Goal: Task Accomplishment & Management: Complete application form

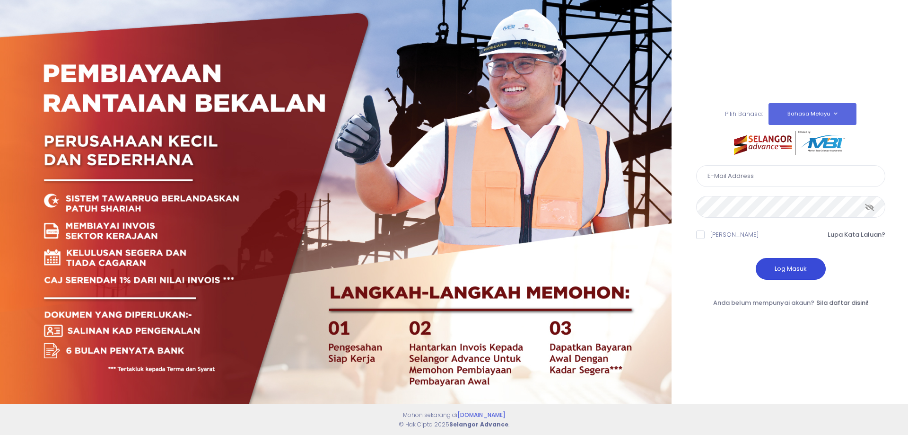
type input "[EMAIL_ADDRESS][DOMAIN_NAME]"
click at [797, 270] on button "Log Masuk" at bounding box center [791, 269] width 70 height 22
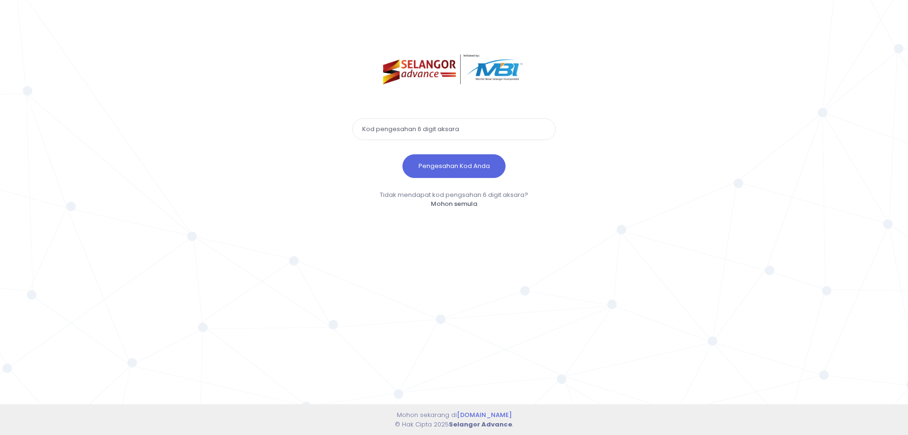
click at [801, 118] on div "Pengesahan Kod Anda Tidak mendapat kod pengsahan 6 digit aksara? Mohon semula M…" at bounding box center [454, 217] width 908 height 435
drag, startPoint x: 470, startPoint y: 128, endPoint x: 343, endPoint y: 132, distance: 127.3
click at [344, 132] on div "Pengesahan Kod Anda Tidak mendapat kod pengsahan 6 digit aksara? Mohon semula M…" at bounding box center [454, 211] width 240 height 422
paste input "171831"
type input "171831"
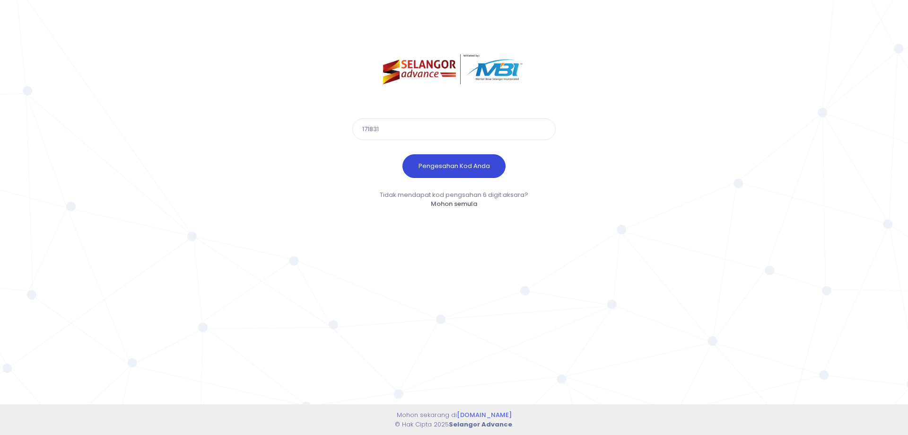
click at [453, 165] on button "Pengesahan Kod Anda" at bounding box center [453, 166] width 103 height 24
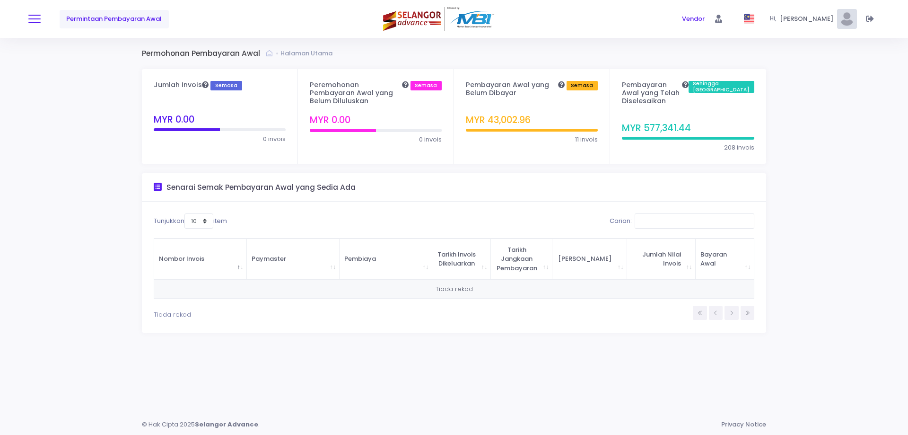
click at [39, 19] on span at bounding box center [34, 18] width 12 height 1
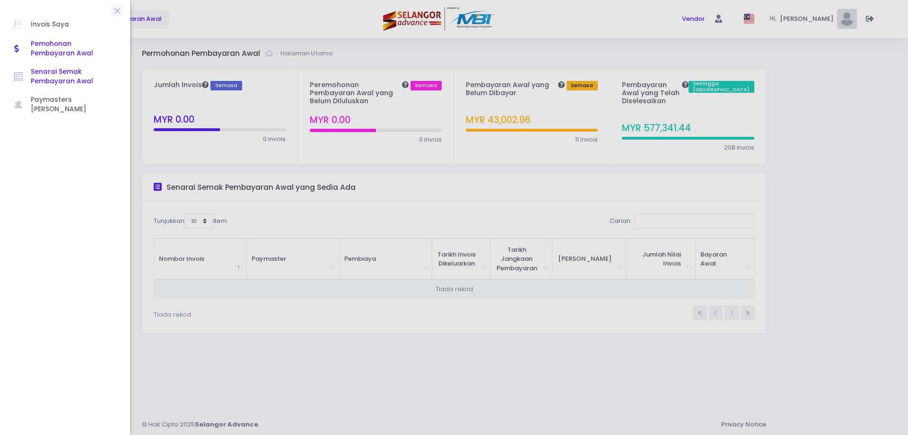
click at [58, 83] on span "Senarai Semak Pembayaran Awal" at bounding box center [73, 76] width 85 height 19
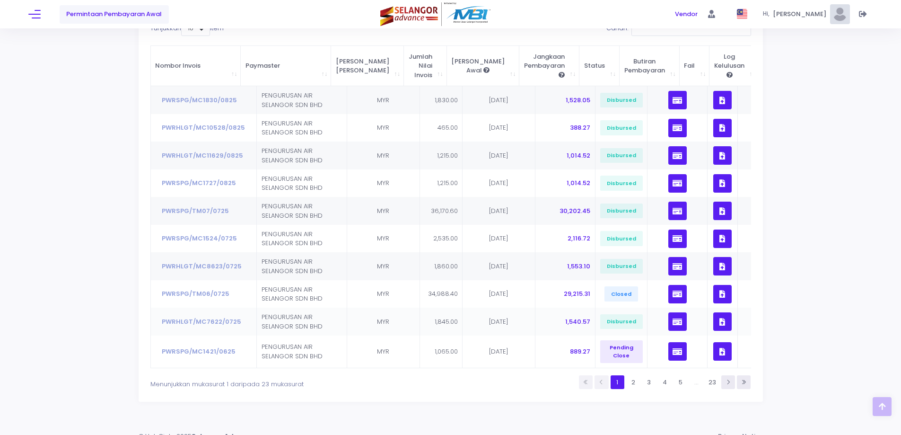
scroll to position [138, 0]
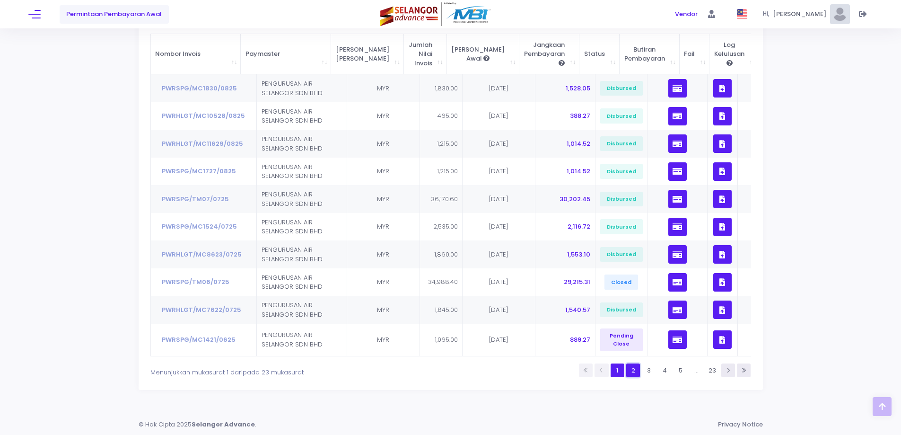
click at [634, 368] on link "2" at bounding box center [633, 370] width 14 height 14
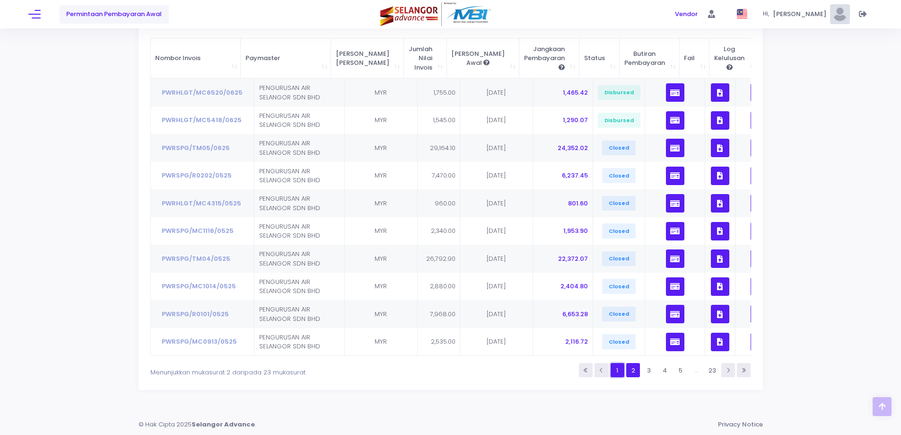
click at [622, 370] on link "1" at bounding box center [617, 370] width 14 height 14
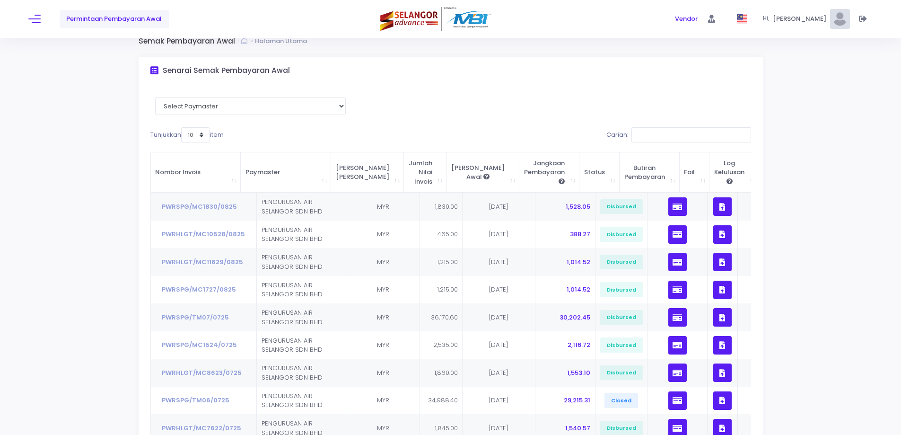
scroll to position [0, 0]
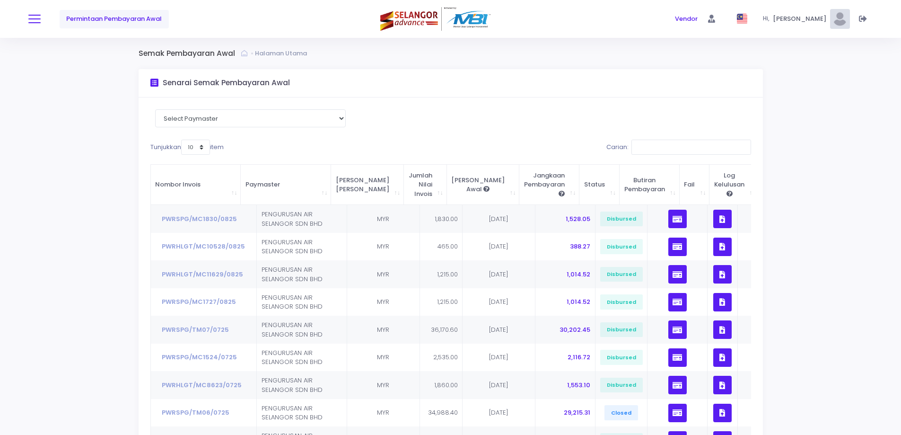
click at [37, 17] on button at bounding box center [34, 19] width 12 height 12
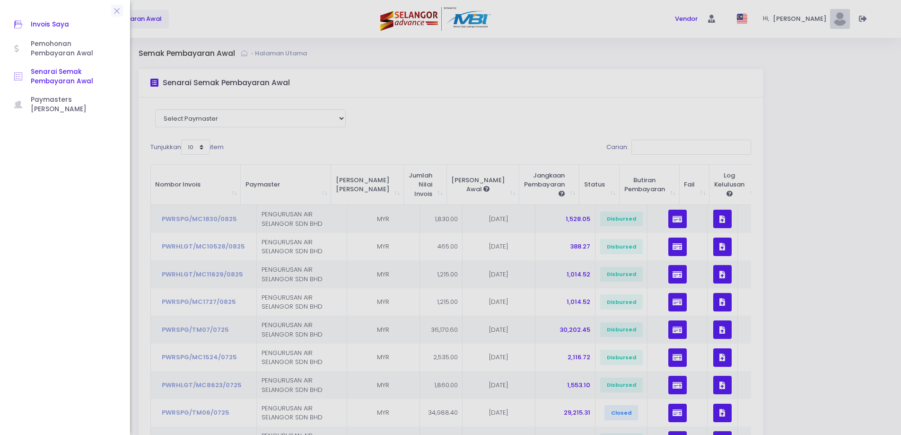
click at [41, 28] on span "Invois Saya" at bounding box center [73, 24] width 85 height 12
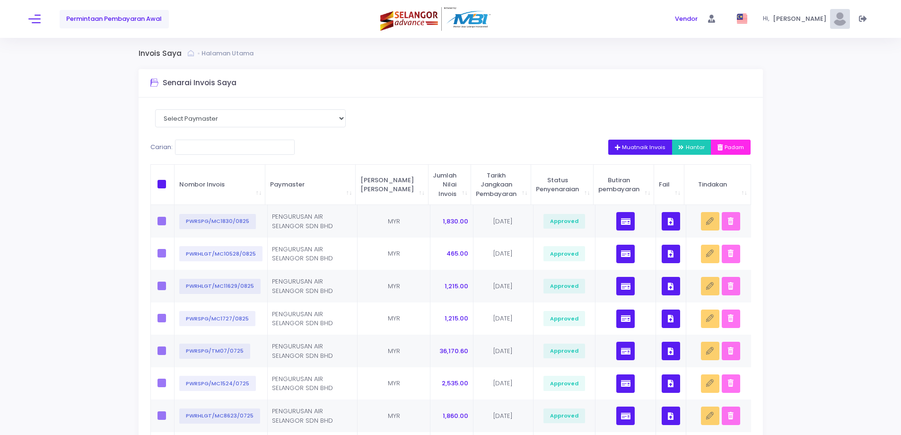
click at [650, 150] on span "Muatnaik Invois" at bounding box center [640, 147] width 51 height 8
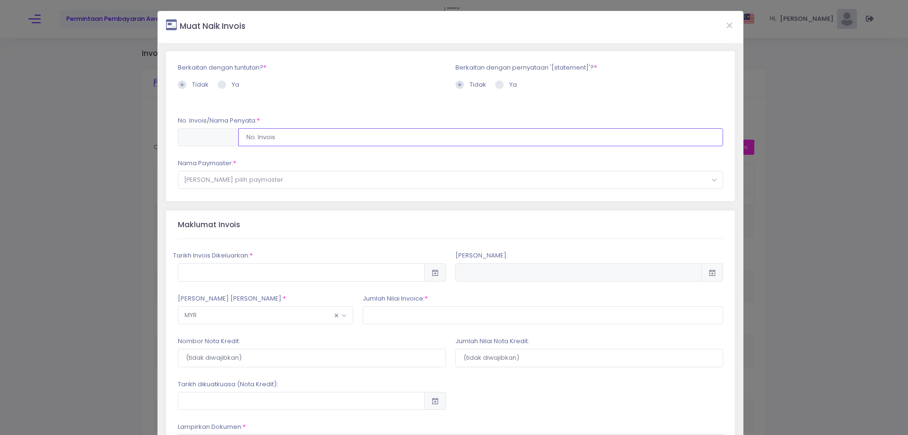
click at [352, 139] on input "text" at bounding box center [480, 137] width 485 height 18
type input "PWRSPG/MC1931/0825"
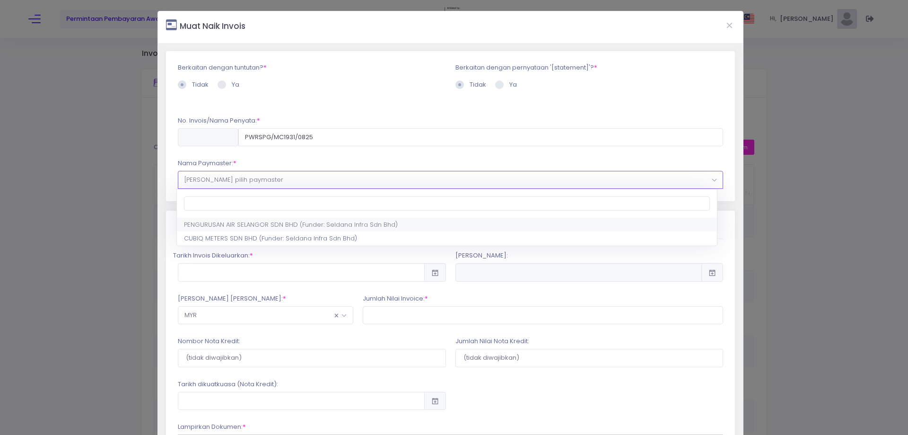
click at [338, 183] on span "Sila pilih paymaster" at bounding box center [450, 179] width 545 height 17
select select "638,701,90"
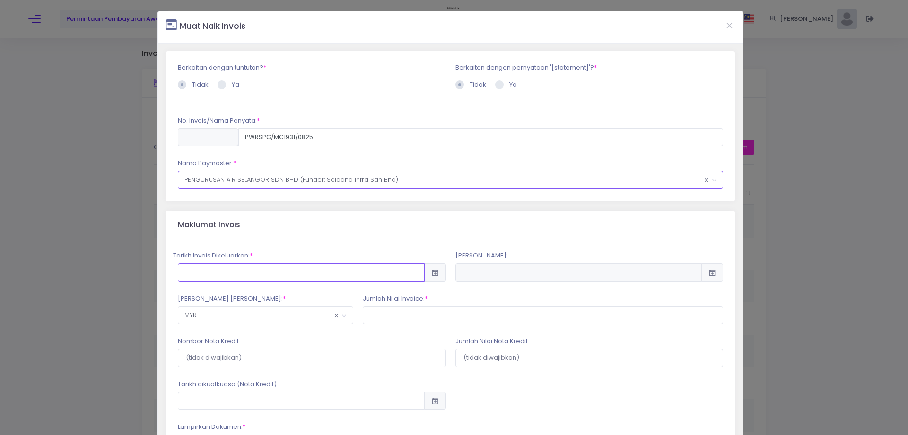
click at [329, 278] on input "text" at bounding box center [301, 272] width 247 height 18
click at [322, 393] on td "26" at bounding box center [325, 393] width 17 height 17
type input "2025-08-26"
type input "2025-11-24"
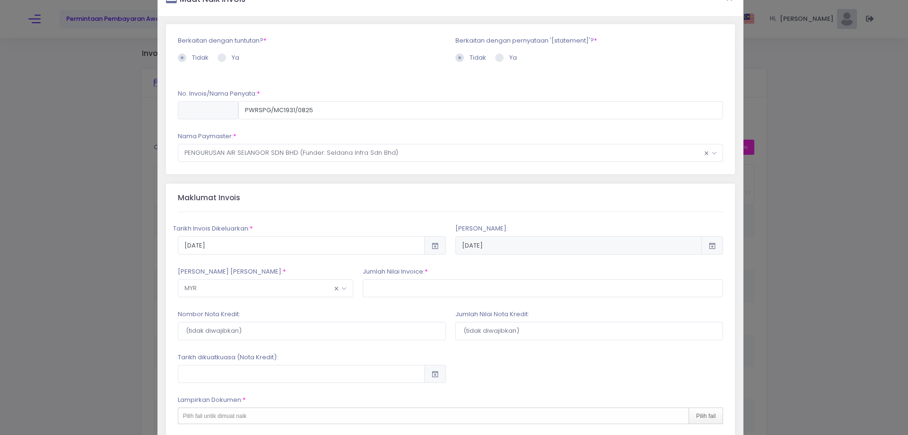
scroll to position [95, 0]
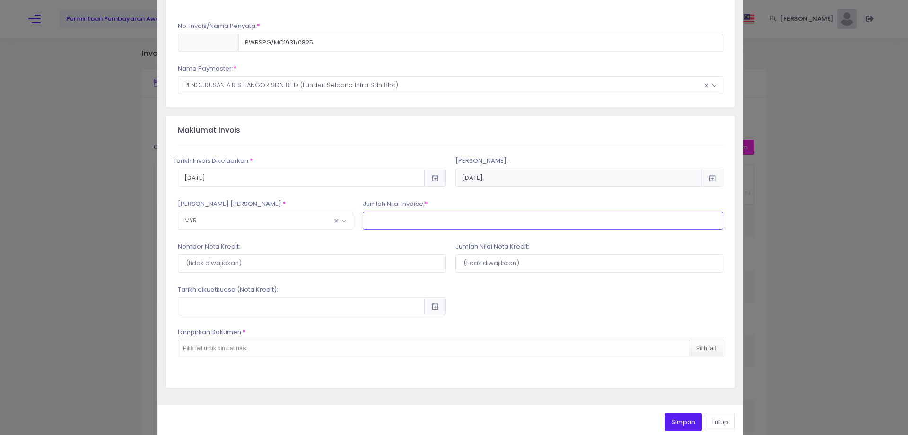
click at [401, 224] on input "text" at bounding box center [543, 220] width 361 height 18
type input "600"
click at [333, 351] on div "Pilih fail untik dimuat naik Pilih fail" at bounding box center [451, 348] width 546 height 17
type input "C:\fakepath\INVOICE AIS BATCH 19 PO_PO0000089128_0.pdf"
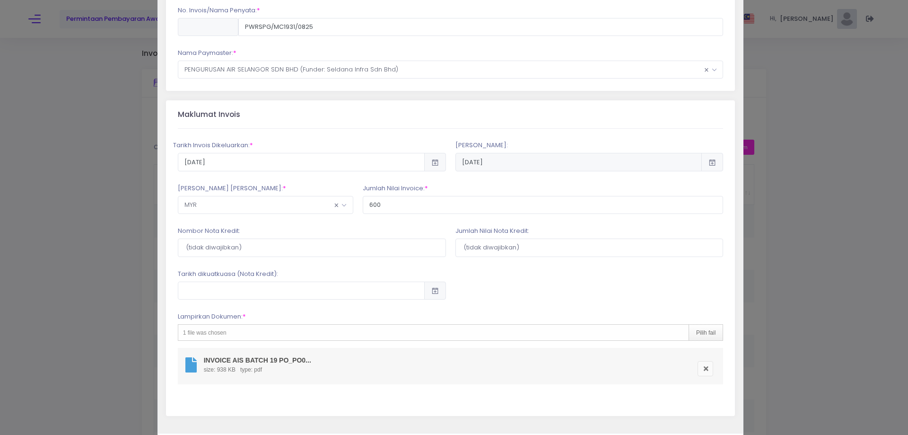
scroll to position [154, 0]
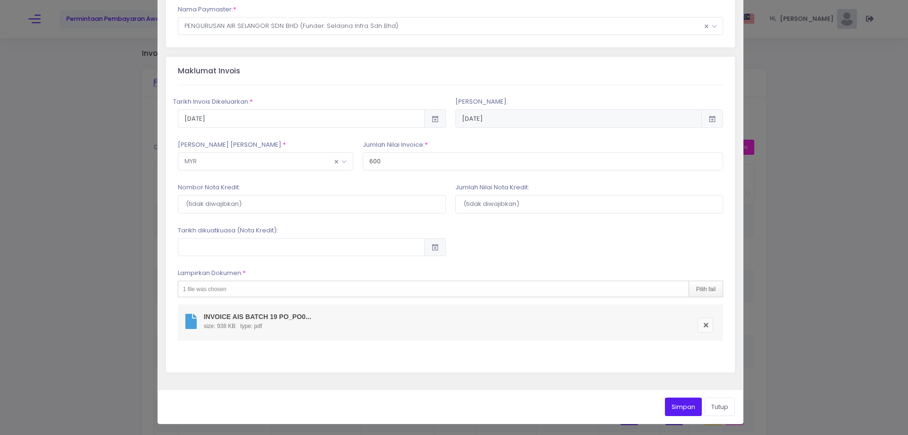
click at [678, 406] on button "Simpan" at bounding box center [683, 406] width 37 height 18
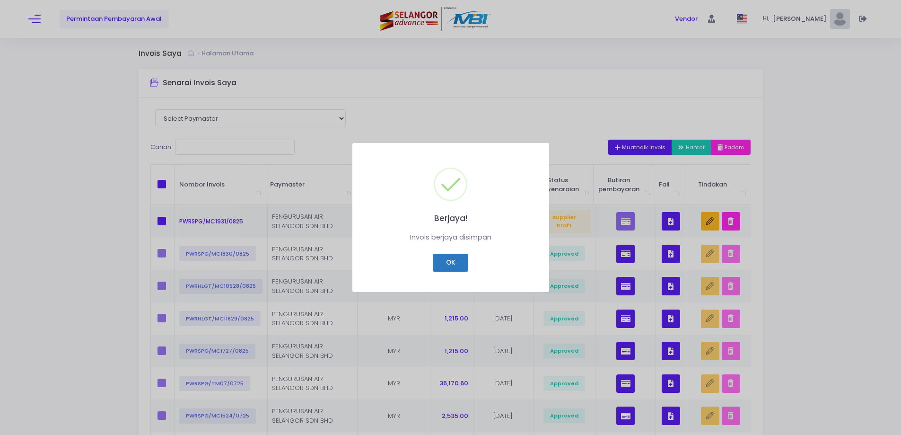
click at [451, 257] on button "OK" at bounding box center [450, 262] width 35 height 18
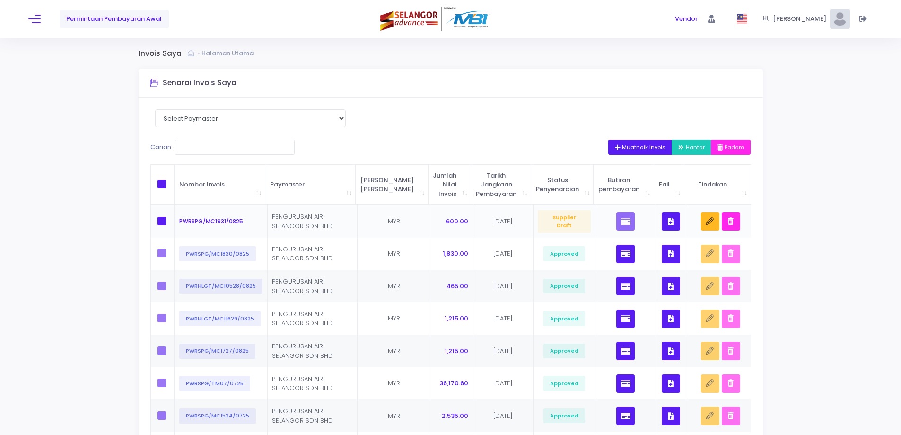
click at [664, 220] on button "button" at bounding box center [671, 221] width 18 height 18
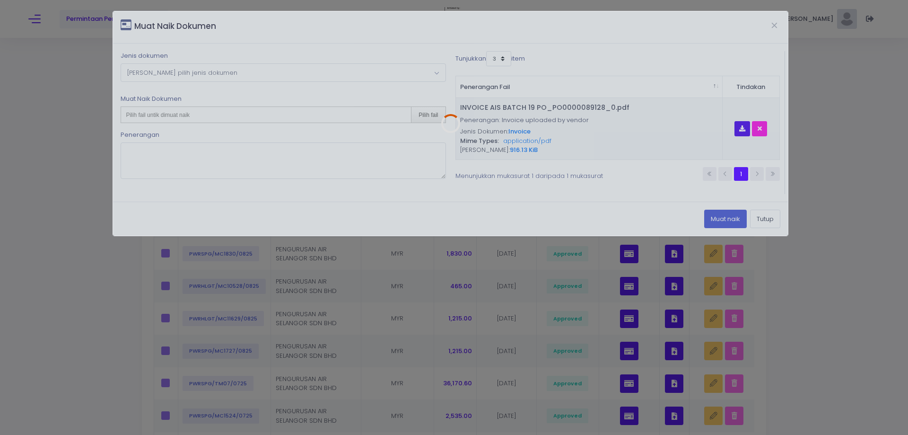
click at [268, 71] on div at bounding box center [450, 123] width 675 height 224
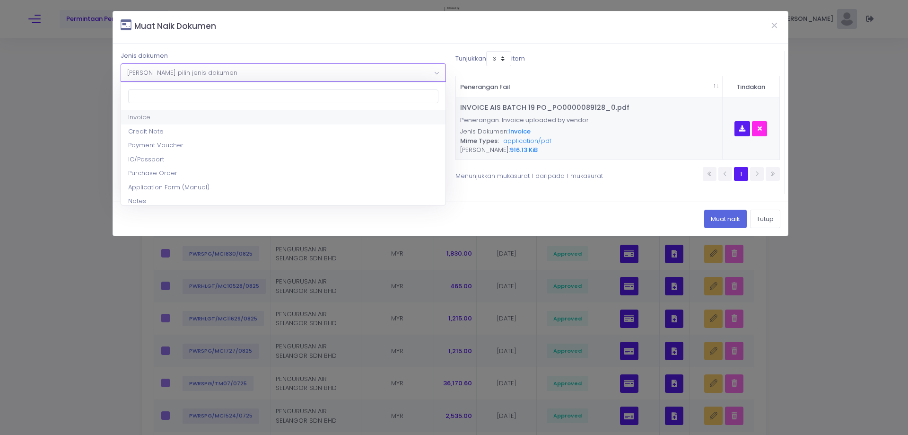
click at [268, 71] on span "Sila pilih jenis dokumen" at bounding box center [283, 72] width 324 height 17
select select "5"
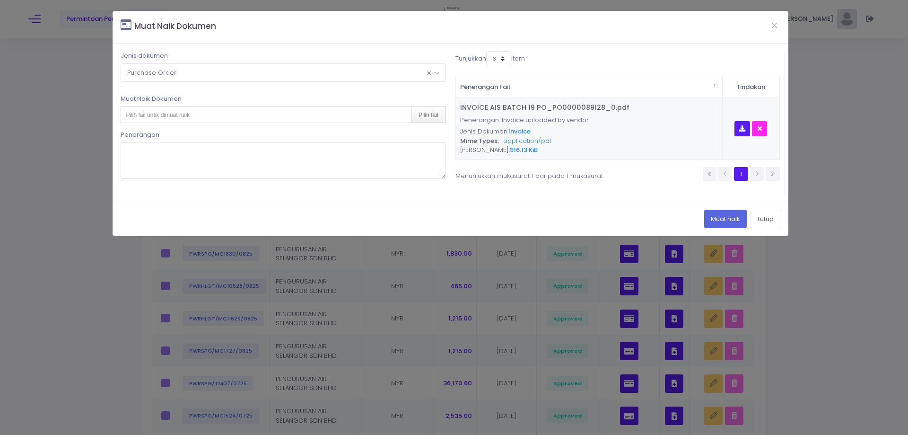
click at [311, 116] on div "Pilih fail untik dimuat naik Pilih fail" at bounding box center [283, 114] width 325 height 17
type input "C:\fakepath\MC BATCH 19 PO_PO0000089128_0.pdf"
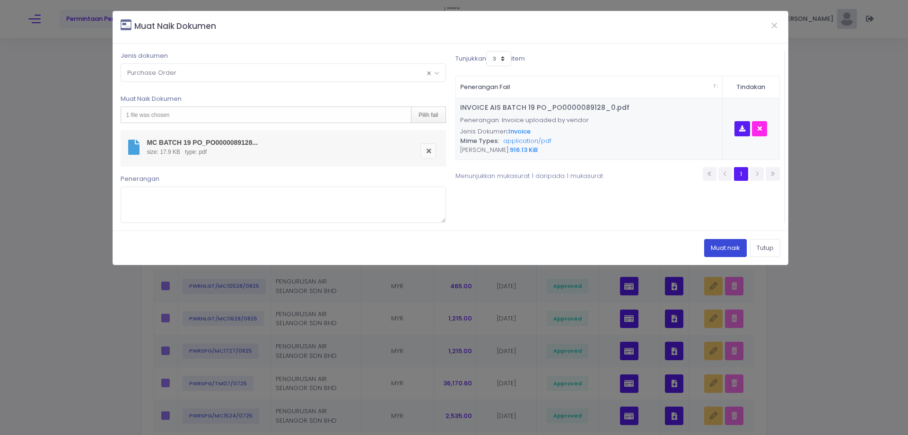
click at [706, 250] on button "Muat naik" at bounding box center [725, 248] width 43 height 18
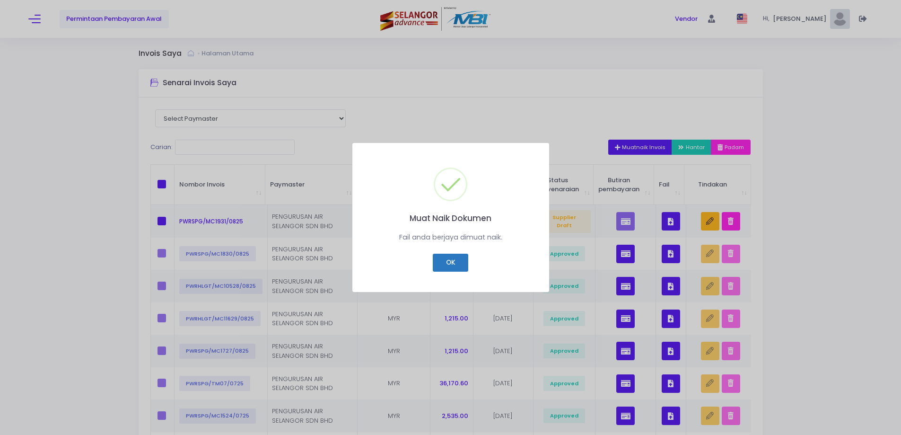
click at [462, 259] on button "OK" at bounding box center [450, 262] width 35 height 18
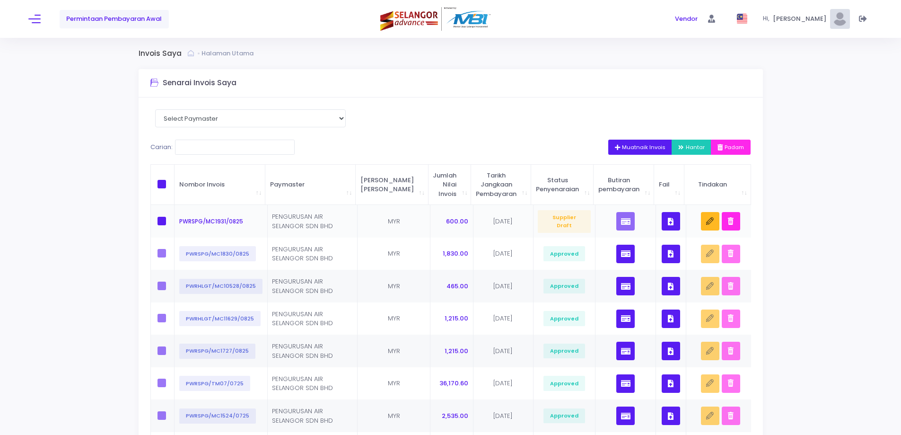
click at [668, 221] on icon "button" at bounding box center [671, 221] width 6 height 0
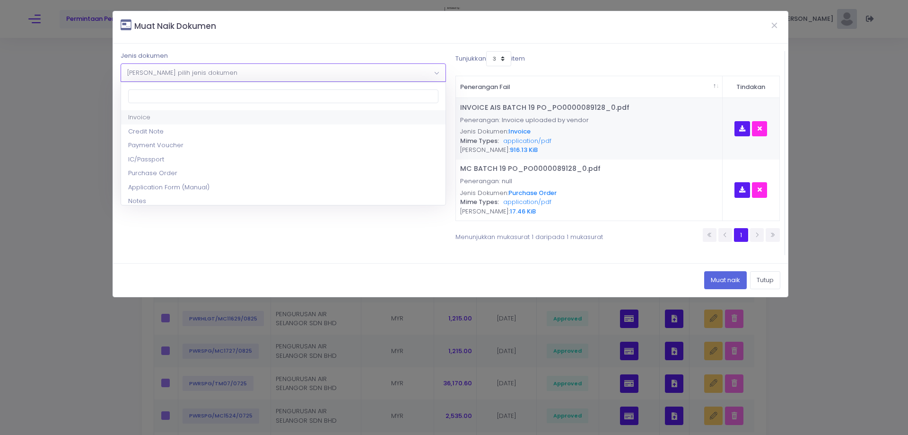
click at [280, 73] on span "Sila pilih jenis dokumen" at bounding box center [283, 72] width 324 height 17
select select "17"
click at [434, 113] on div "Pilih fail" at bounding box center [428, 115] width 34 height 16
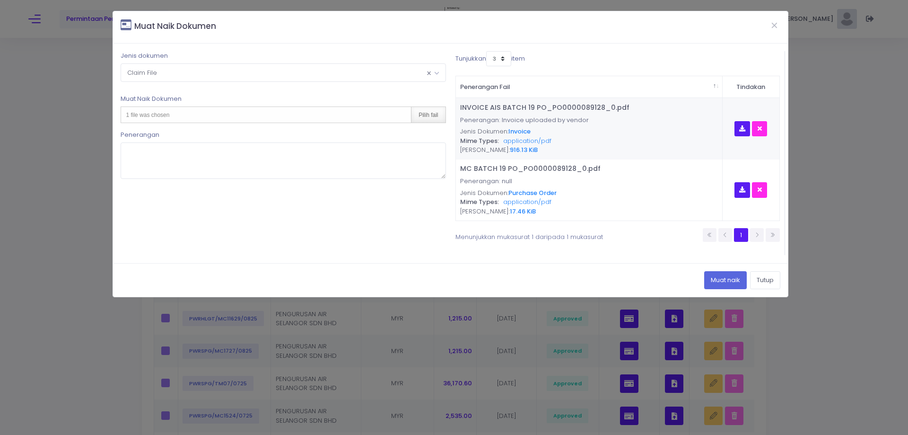
type input "C:\fakepath\DL BATCH 19 PO_PO0000089128_0.pdf"
click at [710, 273] on button "Muat naik" at bounding box center [725, 280] width 43 height 18
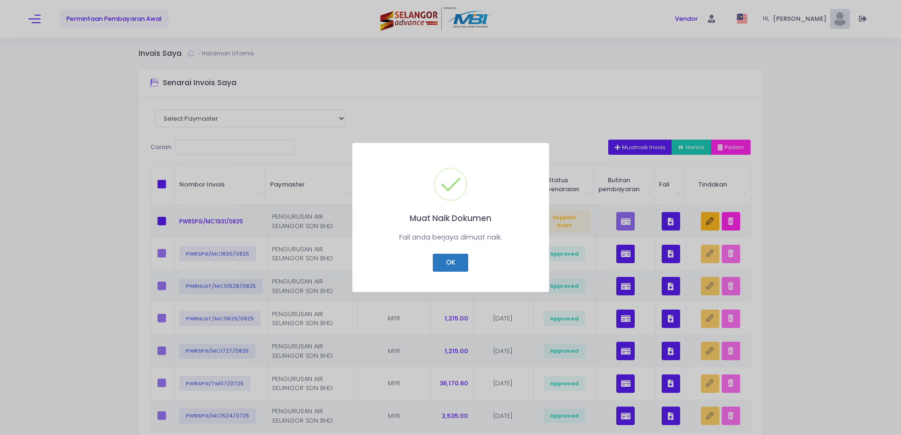
click at [454, 261] on button "OK" at bounding box center [450, 262] width 35 height 18
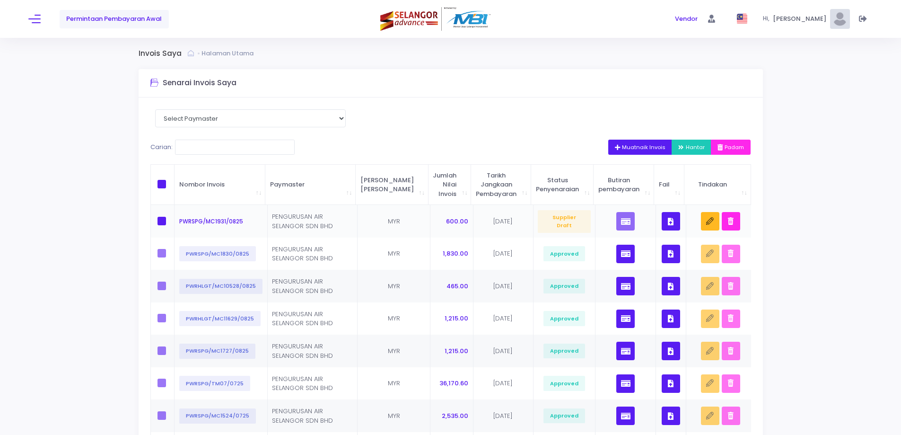
click at [668, 221] on icon "button" at bounding box center [671, 221] width 6 height 0
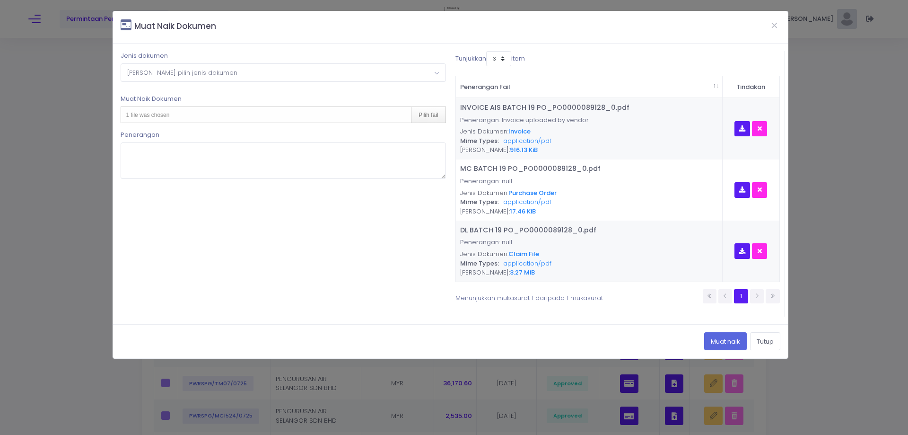
click at [251, 76] on span "Sila pilih jenis dokumen" at bounding box center [283, 72] width 324 height 17
click at [502, 57] on select "3 5 7 10" at bounding box center [498, 58] width 25 height 15
select select "10"
click at [488, 51] on select "3 5 7 10" at bounding box center [498, 58] width 25 height 15
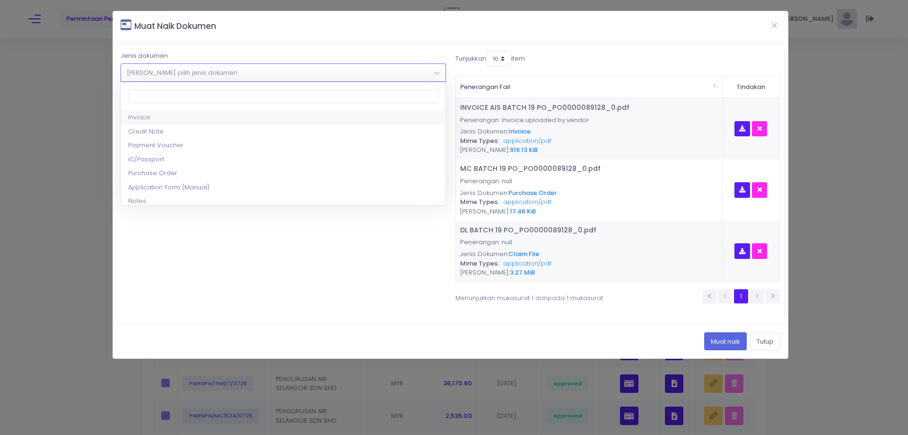
click at [337, 73] on span "Sila pilih jenis dokumen" at bounding box center [283, 72] width 324 height 17
click at [214, 114] on div "1 file was chosen Pilih fail" at bounding box center [283, 114] width 325 height 17
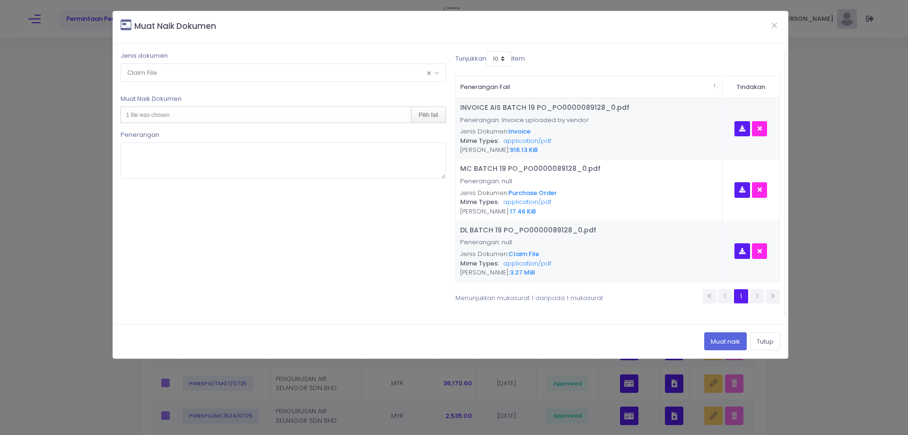
type input "C:\fakepath\AL AIS BATCH 19 PO_PO0000089128_0.pdf"
click at [728, 342] on button "Muat naik" at bounding box center [725, 341] width 43 height 18
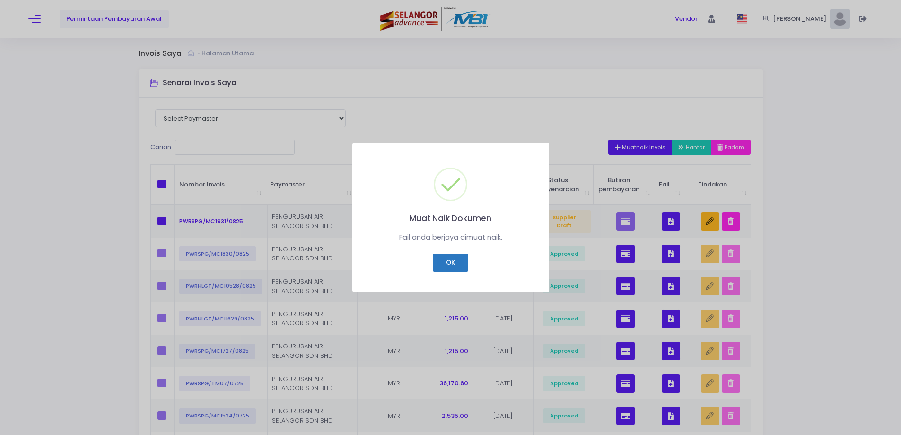
click at [444, 264] on button "OK" at bounding box center [450, 262] width 35 height 18
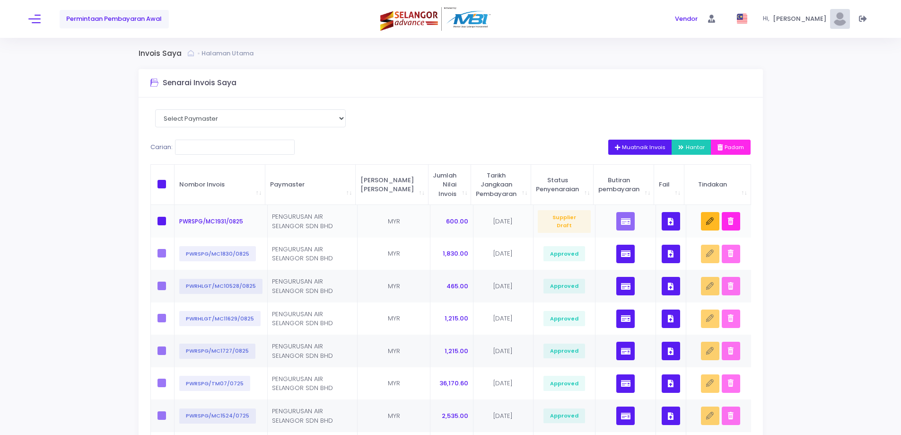
click at [668, 221] on icon "button" at bounding box center [671, 221] width 6 height 0
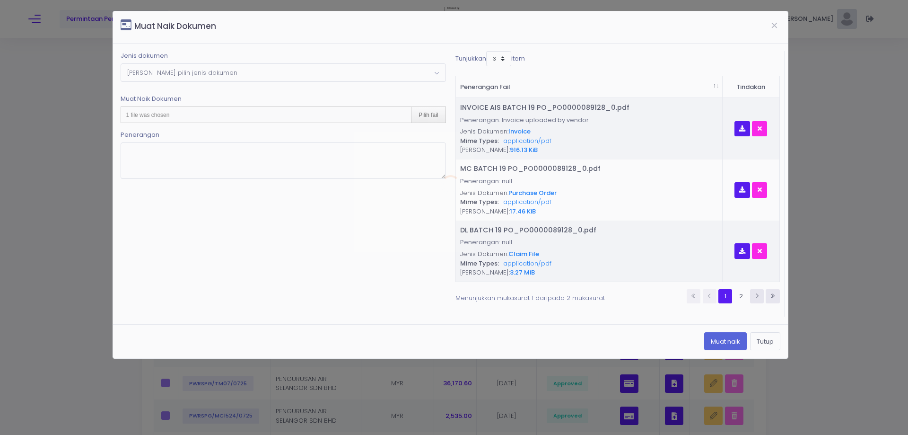
click at [495, 57] on div "Muat Naik Dokumen Jenis dokumen Sila pilih jenis dokumen Invoice Credit Note Pa…" at bounding box center [451, 185] width 676 height 348
click at [501, 66] on select "3 5 7 10" at bounding box center [498, 58] width 25 height 15
select select "10"
click at [488, 51] on select "3 5 7 10" at bounding box center [498, 58] width 25 height 15
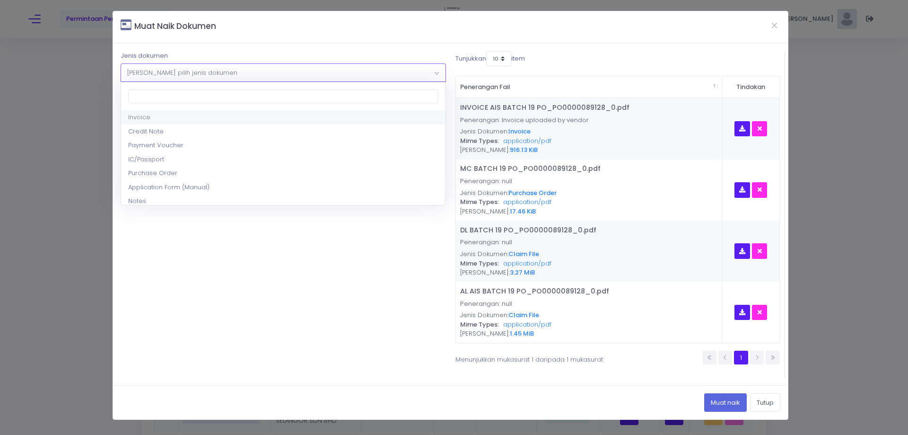
click at [310, 73] on span "Sila pilih jenis dokumen" at bounding box center [283, 72] width 324 height 17
select select "9"
click at [500, 61] on select "3 5 7 10" at bounding box center [498, 58] width 25 height 15
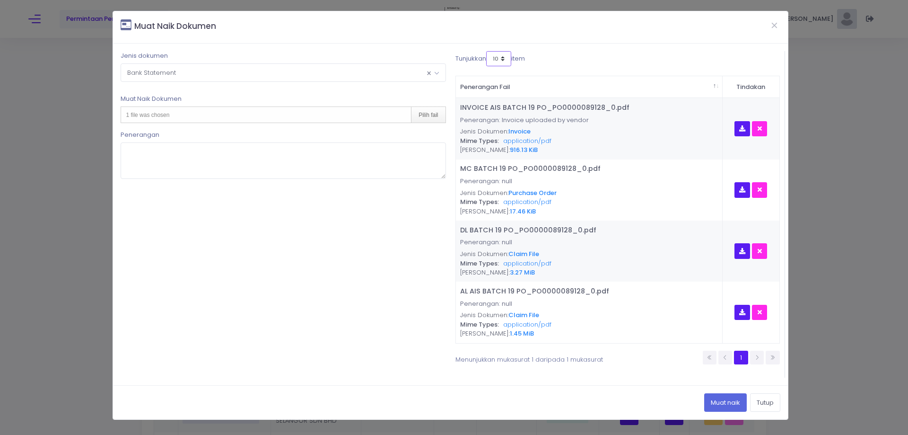
click at [500, 61] on select "3 5 7 10" at bounding box center [498, 58] width 25 height 15
click at [279, 111] on div "1 file was chosen Pilih fail" at bounding box center [283, 114] width 325 height 17
type input "C:\fakepath\BANK STATEMENT BULAN 1 2025.pdf"
click at [720, 407] on button "Muat naik" at bounding box center [725, 402] width 43 height 18
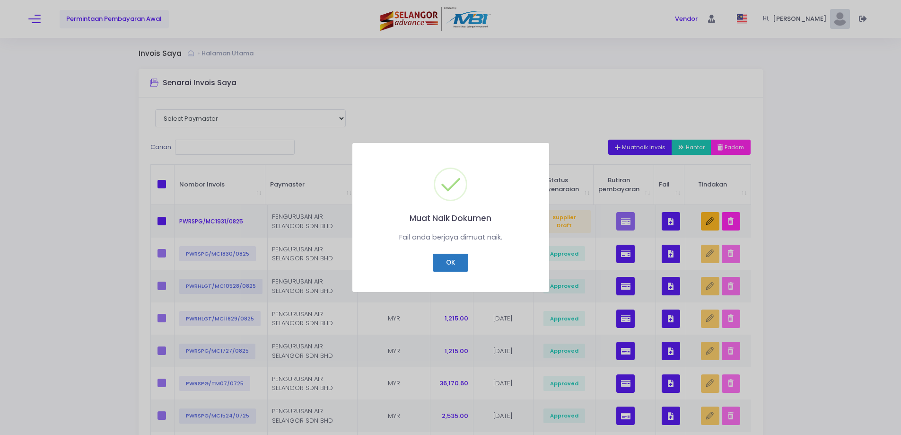
click at [441, 264] on button "OK" at bounding box center [450, 262] width 35 height 18
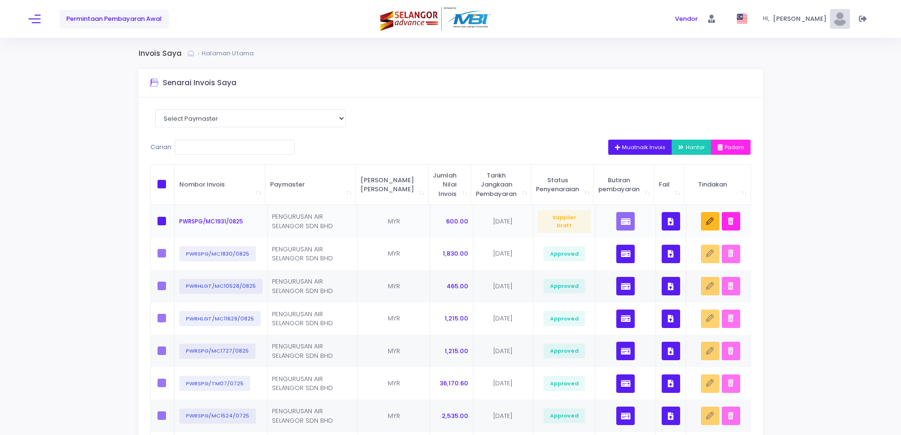
click at [670, 226] on button "button" at bounding box center [671, 221] width 18 height 18
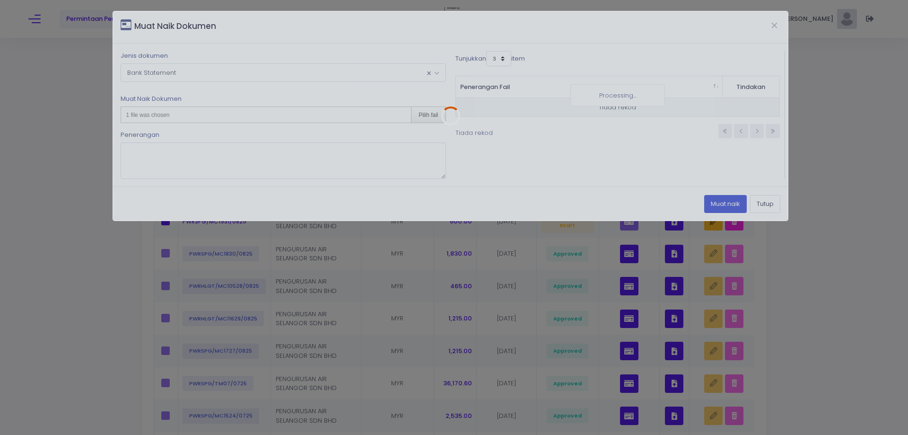
click at [492, 59] on div at bounding box center [450, 115] width 675 height 209
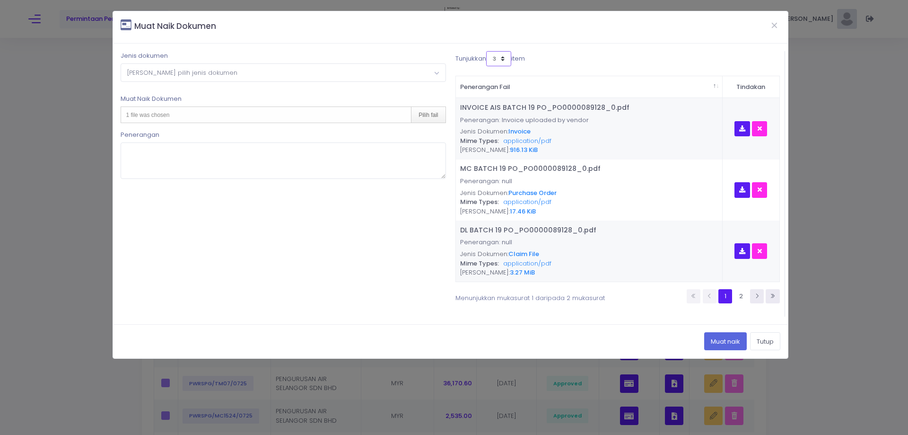
click at [492, 59] on select "3 5 7 10" at bounding box center [498, 58] width 25 height 15
select select "10"
click at [486, 51] on select "3 5 7 10" at bounding box center [498, 58] width 25 height 15
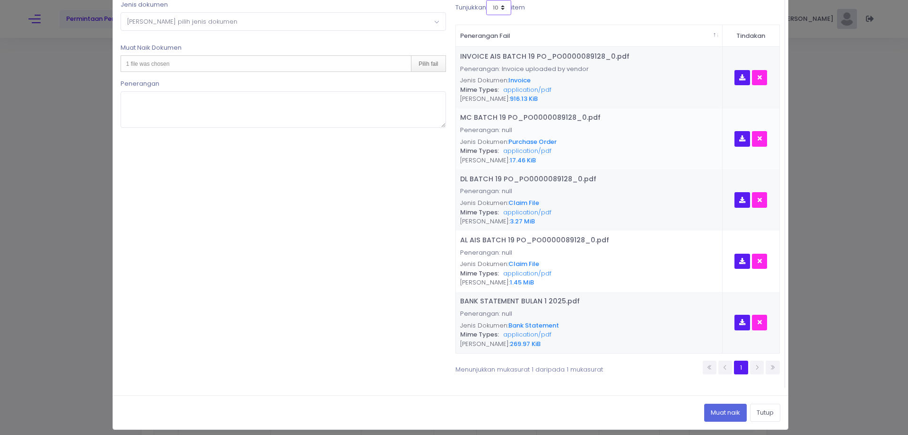
scroll to position [57, 0]
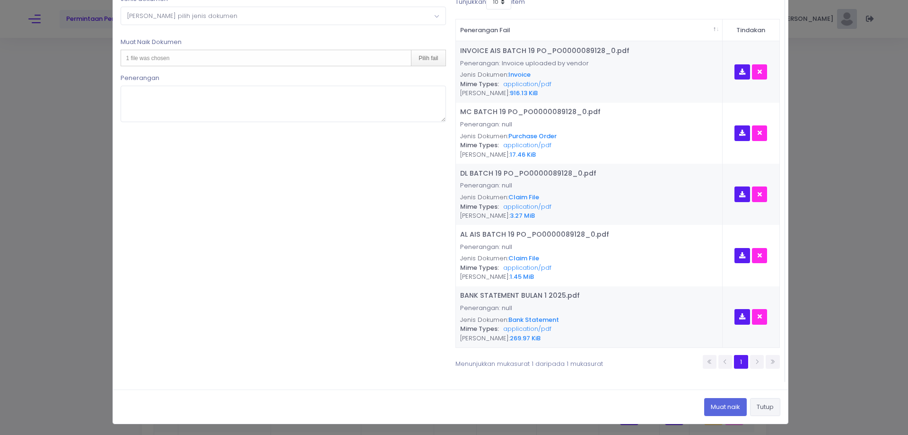
click at [760, 403] on button "Tutup" at bounding box center [765, 407] width 30 height 18
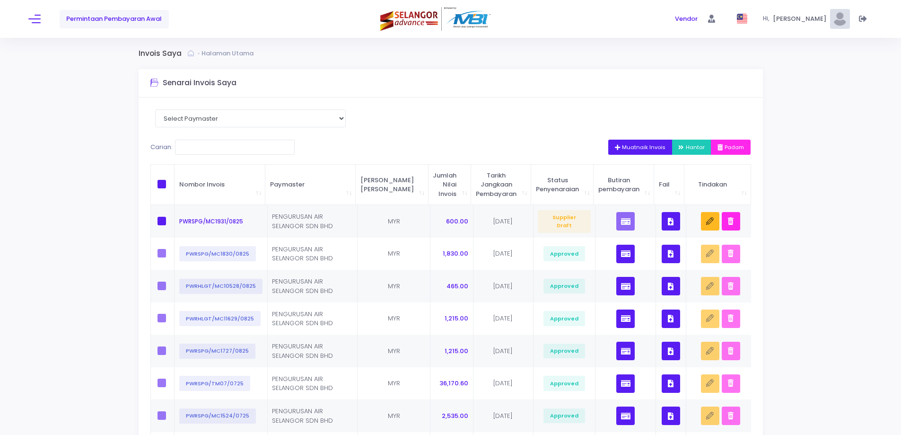
click at [636, 148] on span "Muatnaik Invois" at bounding box center [640, 147] width 51 height 8
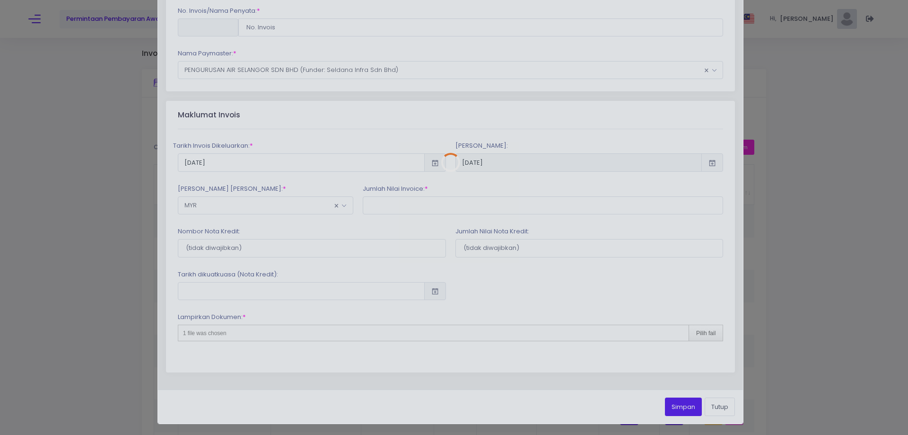
scroll to position [0, 0]
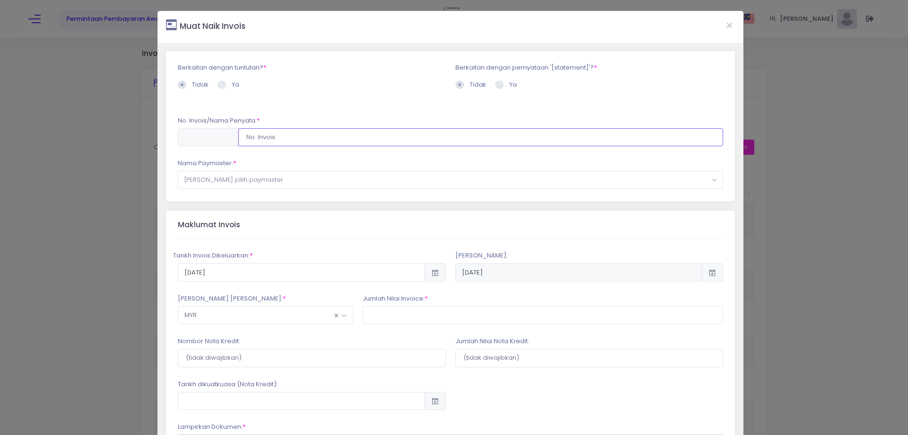
click at [383, 137] on input "text" at bounding box center [480, 137] width 485 height 18
type input "PWRHLGT/MC12632/0825"
click at [373, 184] on span "Sila pilih paymaster" at bounding box center [450, 179] width 545 height 17
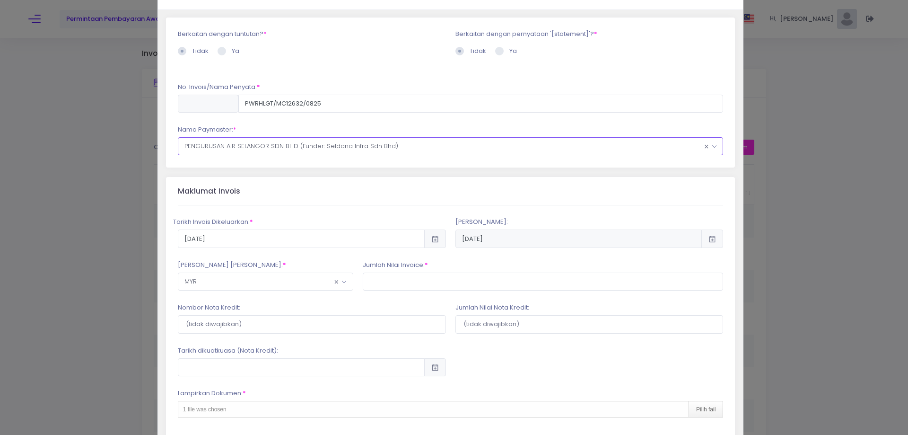
scroll to position [95, 0]
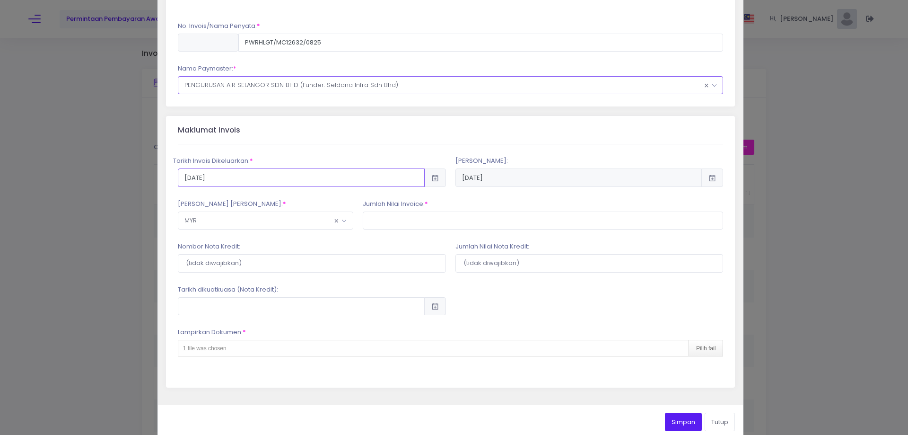
click at [364, 183] on input "2025-08-26" at bounding box center [301, 177] width 247 height 18
click at [342, 297] on td "27" at bounding box center [341, 299] width 17 height 17
type input "2025-08-27"
type input "2025-11-25"
click at [384, 222] on input "text" at bounding box center [543, 220] width 361 height 18
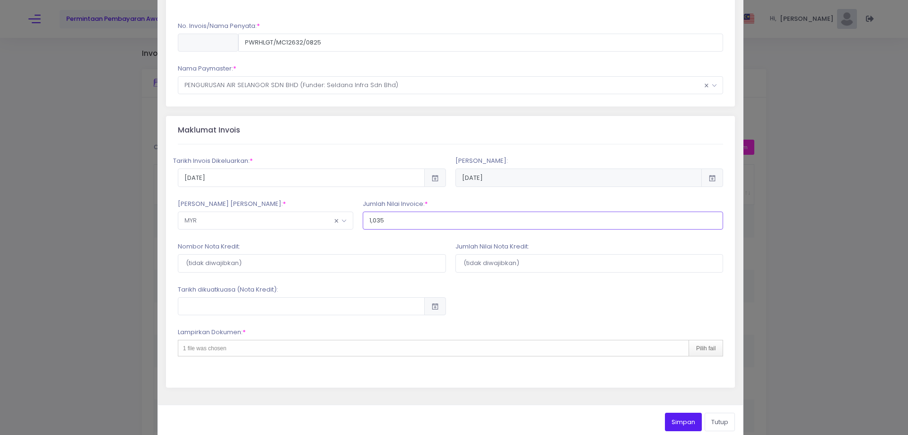
type input "1,035"
click at [379, 347] on div "1 file was chosen Pilih fail" at bounding box center [451, 348] width 546 height 17
type input "C:\fakepath\INVOICE AIS BATCH 126 PO_PO0000089472_0.pdf"
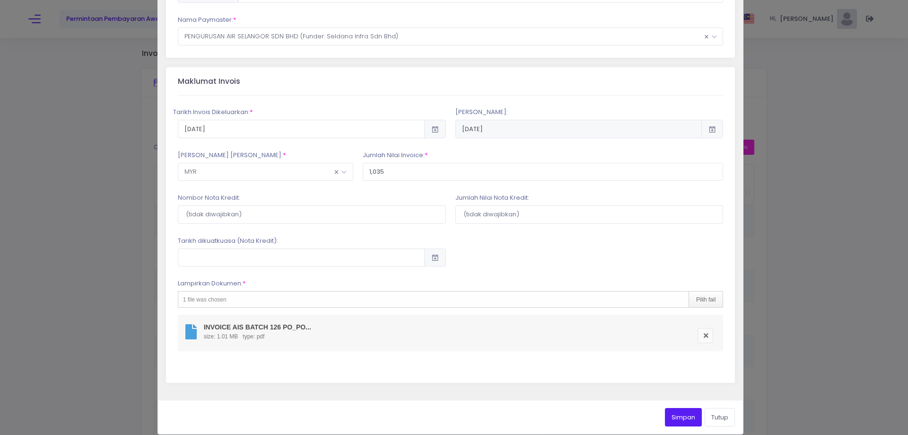
scroll to position [154, 0]
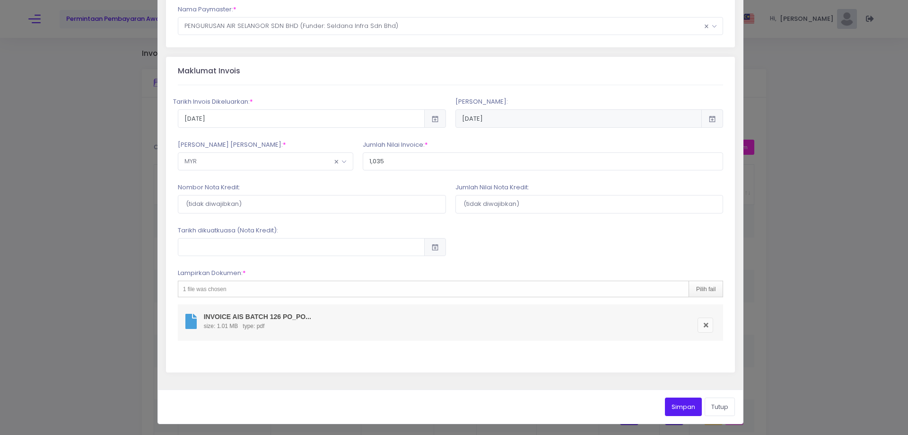
click at [672, 406] on button "Simpan" at bounding box center [683, 406] width 37 height 18
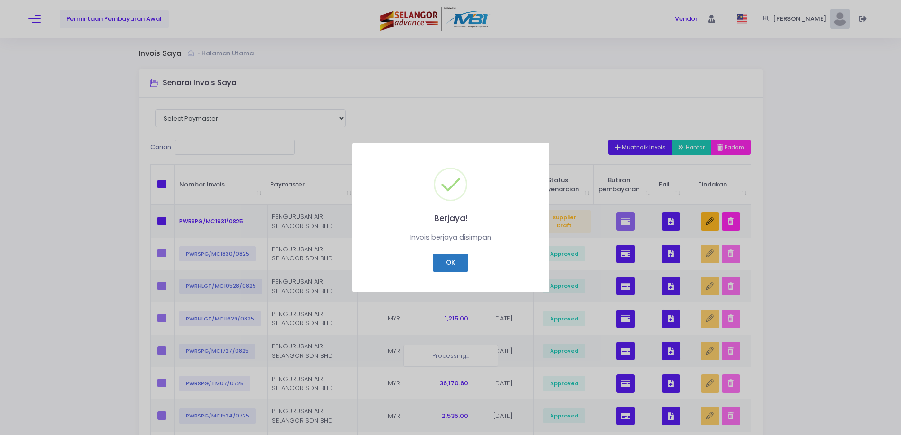
click at [443, 260] on button "OK" at bounding box center [450, 262] width 35 height 18
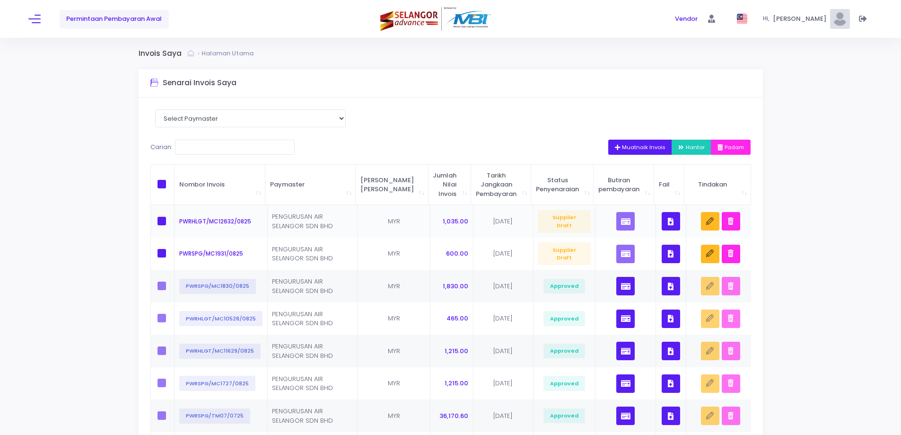
click at [668, 217] on button "button" at bounding box center [671, 221] width 18 height 18
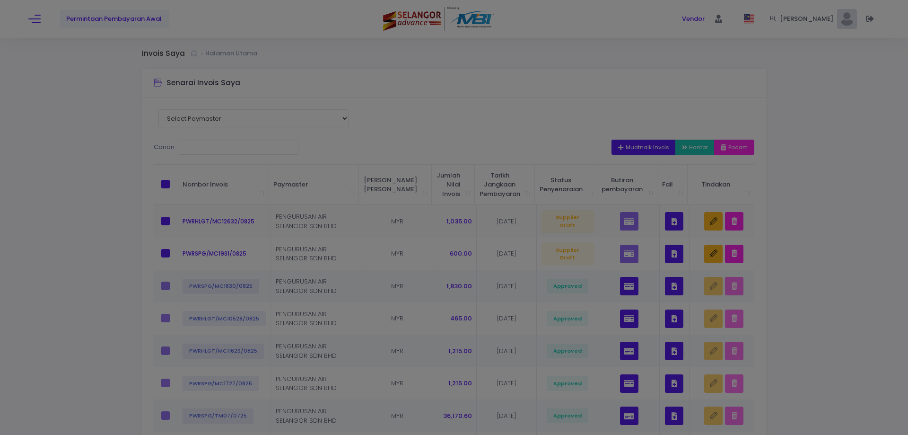
scroll to position [0, 0]
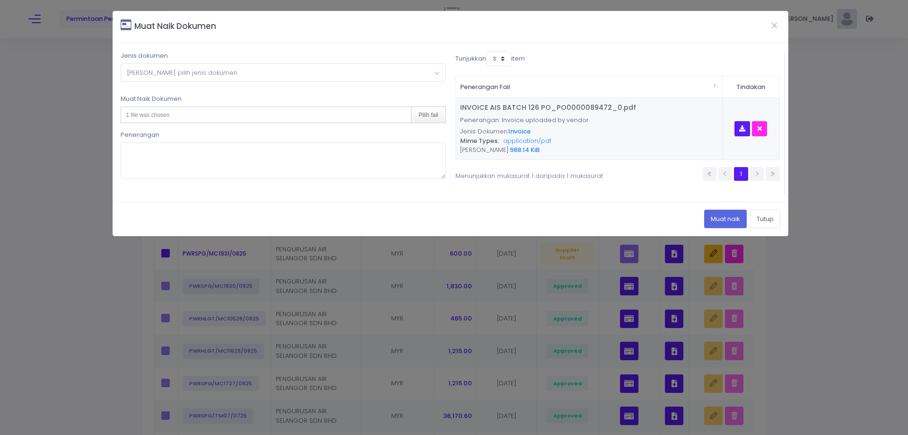
click at [374, 77] on span "Sila pilih jenis dokumen" at bounding box center [283, 72] width 324 height 17
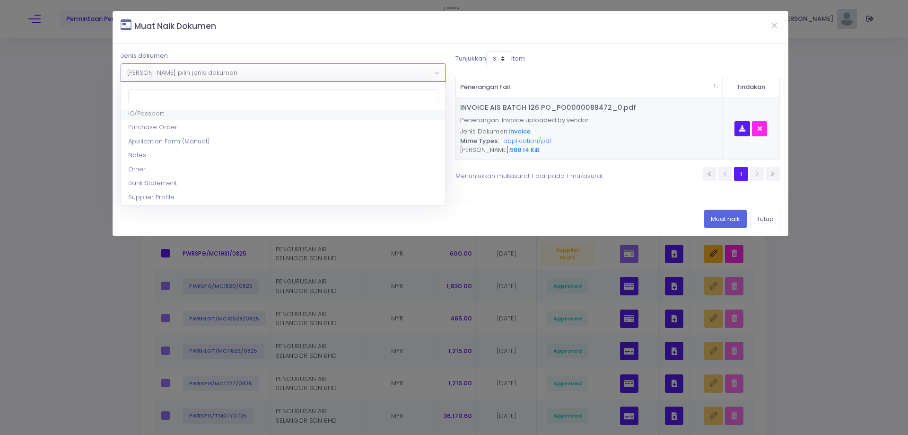
scroll to position [47, 0]
select select "5"
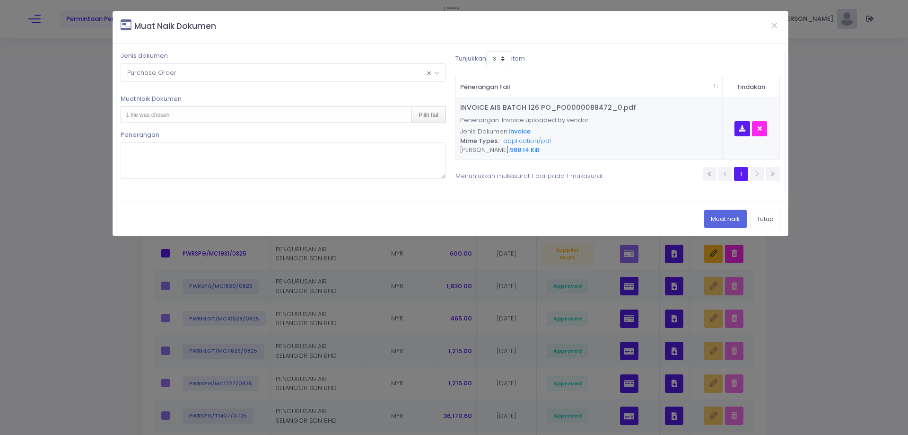
click at [194, 114] on div "1 file was chosen Pilih fail" at bounding box center [283, 114] width 325 height 17
type input "C:\fakepath\MC BATCH 126 PO_PO0000089472_0.pdf"
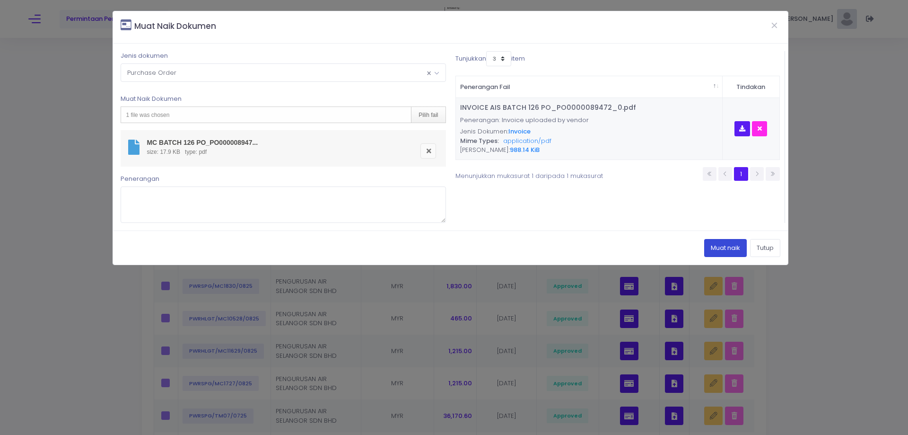
click at [712, 240] on button "Muat naik" at bounding box center [725, 248] width 43 height 18
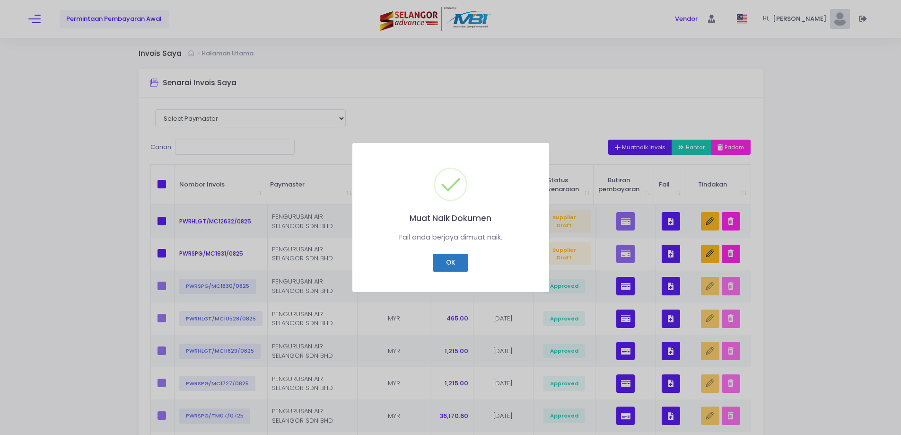
click at [439, 263] on button "OK" at bounding box center [450, 262] width 35 height 18
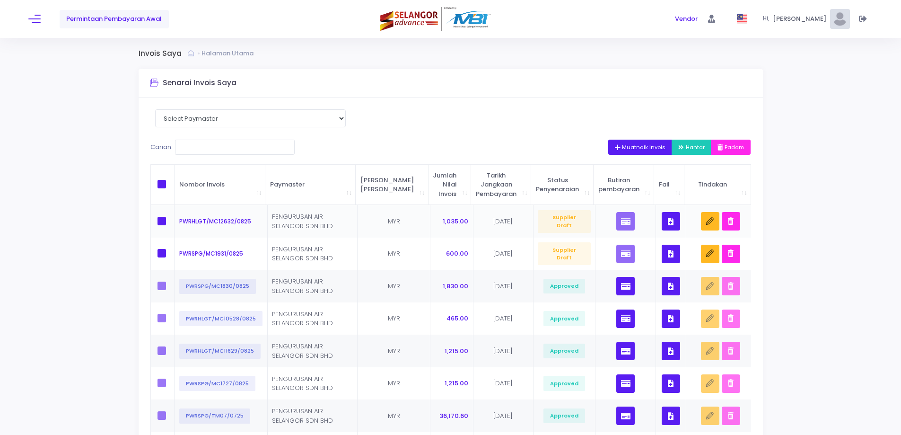
click at [668, 221] on icon "button" at bounding box center [671, 221] width 6 height 0
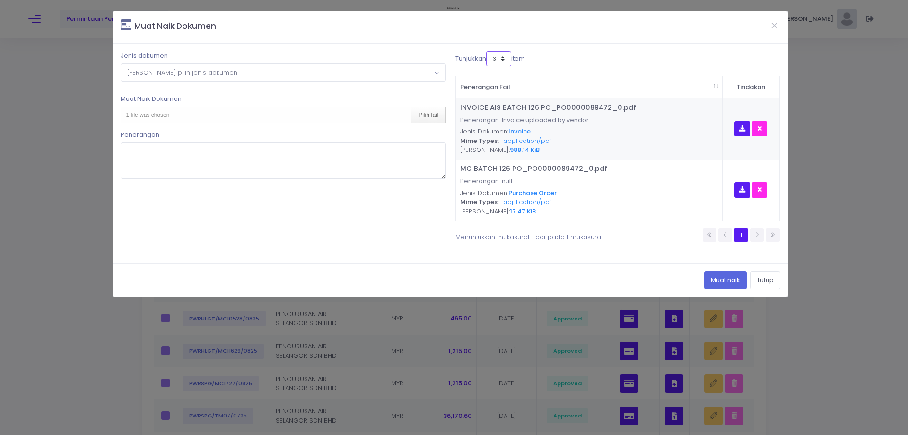
click at [497, 59] on select "3 5 7 10" at bounding box center [498, 58] width 25 height 15
click at [488, 51] on select "3 5 7 10" at bounding box center [498, 58] width 25 height 15
click at [497, 58] on select "3 5 7 10" at bounding box center [498, 58] width 25 height 15
select select "10"
click at [488, 51] on select "3 5 7 10" at bounding box center [498, 58] width 25 height 15
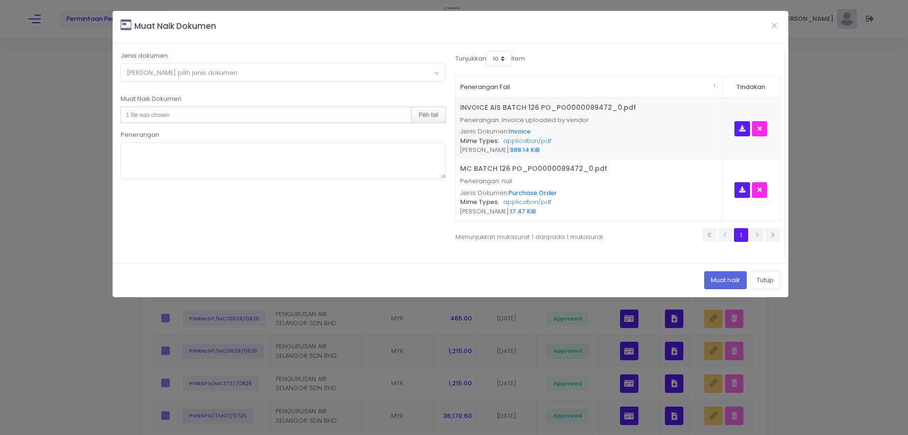
click at [375, 70] on span "Sila pilih jenis dokumen" at bounding box center [283, 72] width 324 height 17
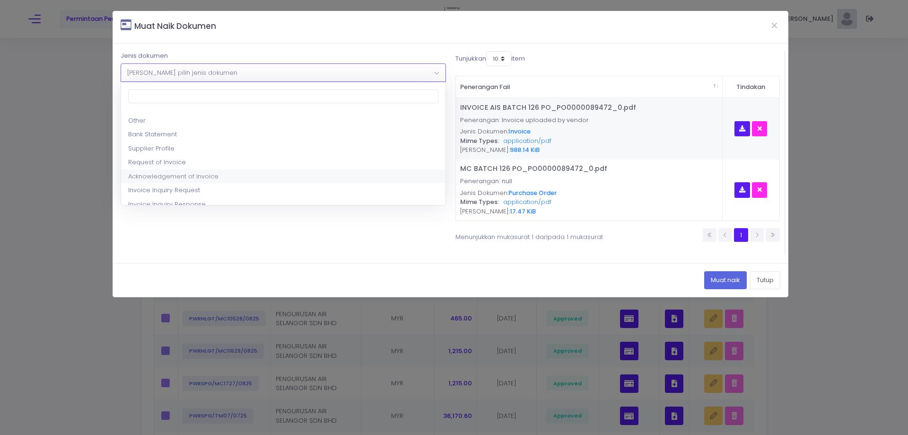
scroll to position [142, 0]
select select "17"
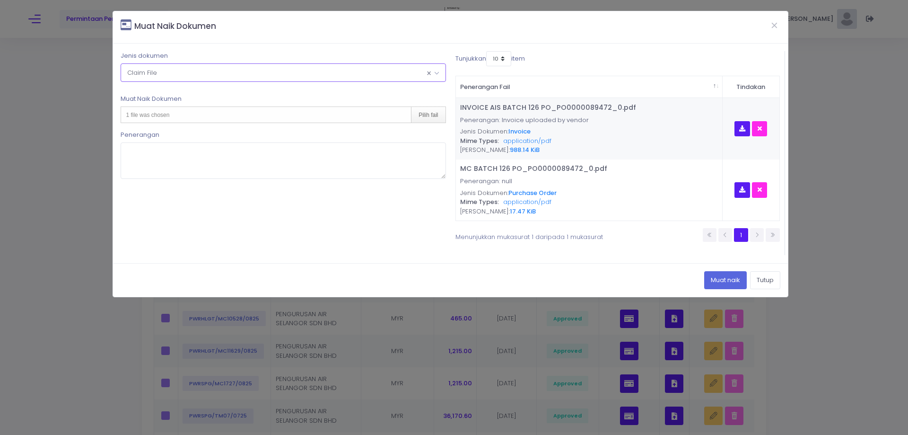
click at [261, 114] on div "1 file was chosen Pilih fail" at bounding box center [283, 114] width 325 height 17
type input "C:\fakepath\DL BATCH 126 PO_PO0000089472_0.pdf"
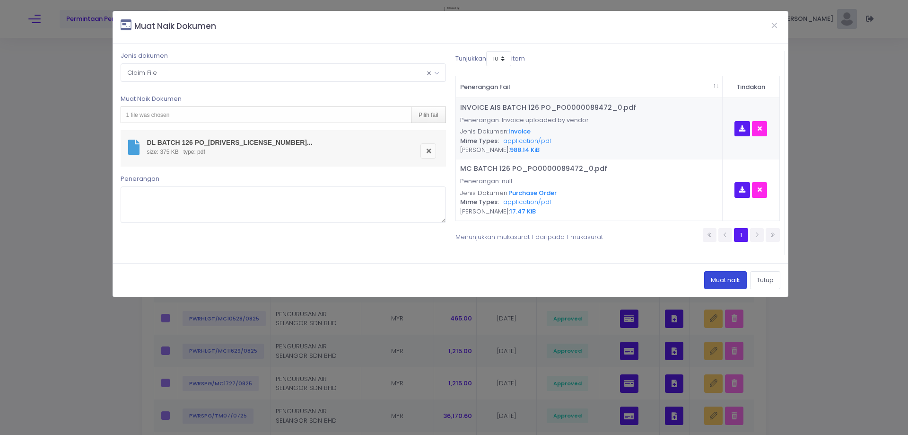
click at [719, 284] on button "Muat naik" at bounding box center [725, 280] width 43 height 18
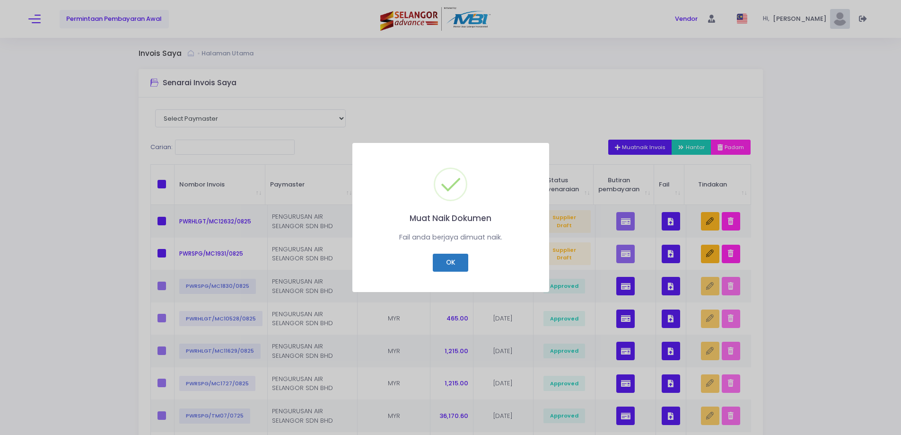
click at [438, 267] on button "OK" at bounding box center [450, 262] width 35 height 18
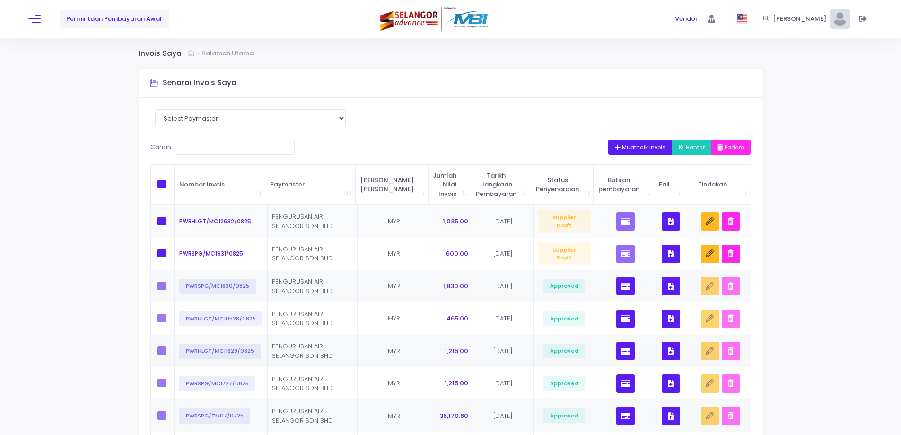
click at [671, 221] on icon "button" at bounding box center [671, 221] width 6 height 0
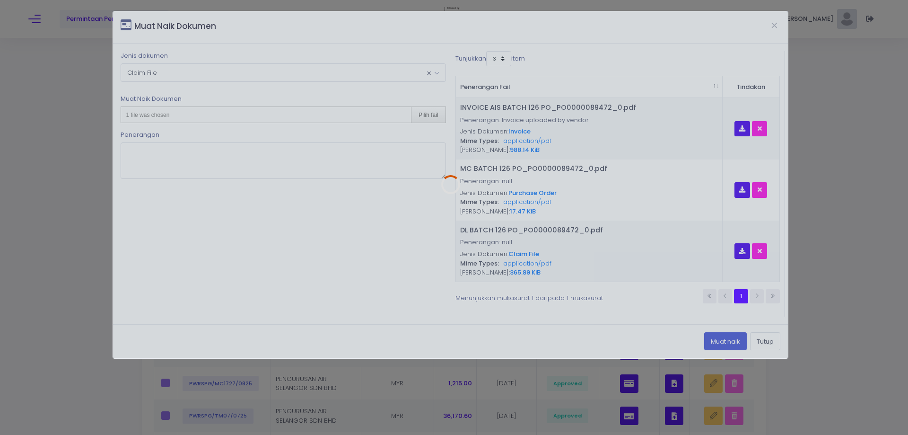
click at [502, 53] on div at bounding box center [450, 184] width 675 height 347
click at [502, 58] on div at bounding box center [450, 184] width 675 height 347
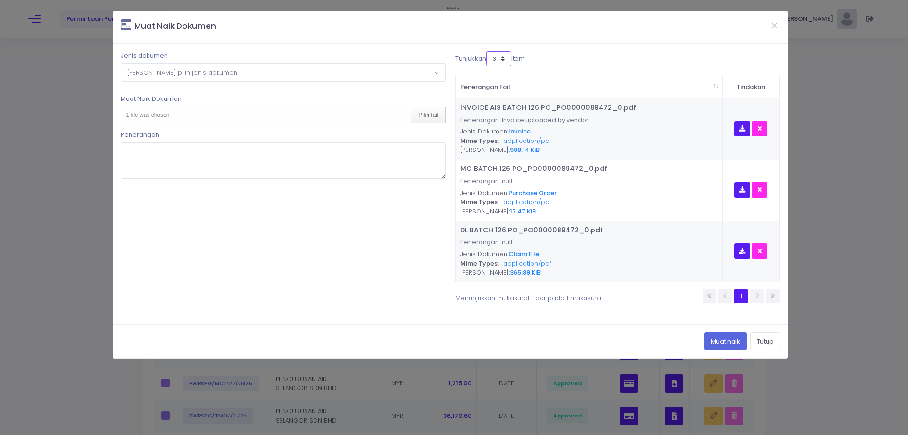
click at [502, 58] on select "3 5 7 10" at bounding box center [498, 58] width 25 height 15
select select "10"
click at [488, 51] on select "3 5 7 10" at bounding box center [498, 58] width 25 height 15
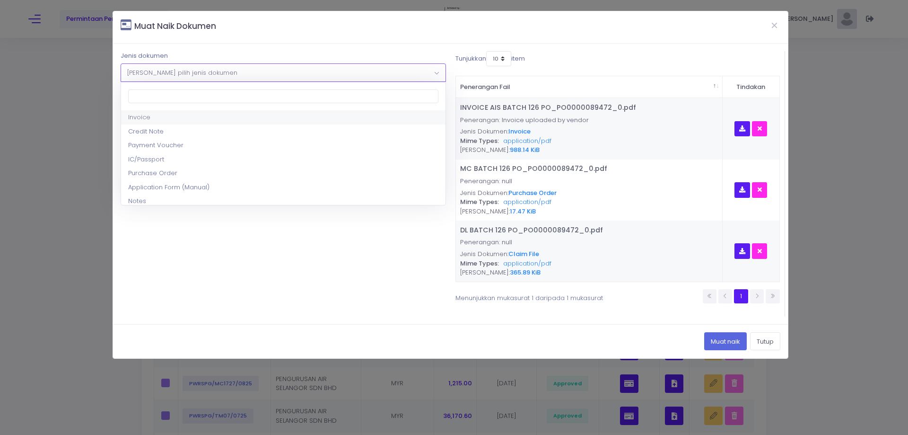
click at [297, 69] on span "Sila pilih jenis dokumen" at bounding box center [283, 72] width 324 height 17
drag, startPoint x: 171, startPoint y: 199, endPoint x: 171, endPoint y: 193, distance: 5.2
click at [192, 115] on div "1 file was chosen Pilih fail" at bounding box center [283, 114] width 325 height 17
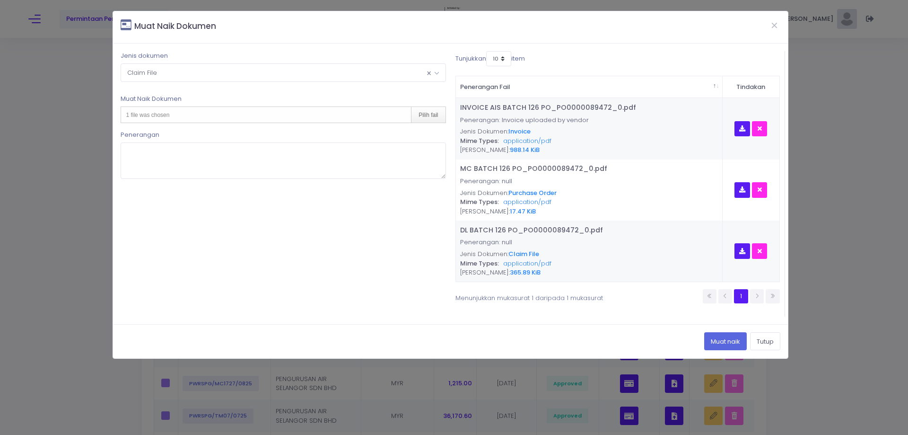
type input "C:\fakepath\AL AIS BATCH 126 PO_PO0000089472_0.pdf"
click at [716, 341] on button "Muat naik" at bounding box center [725, 341] width 43 height 18
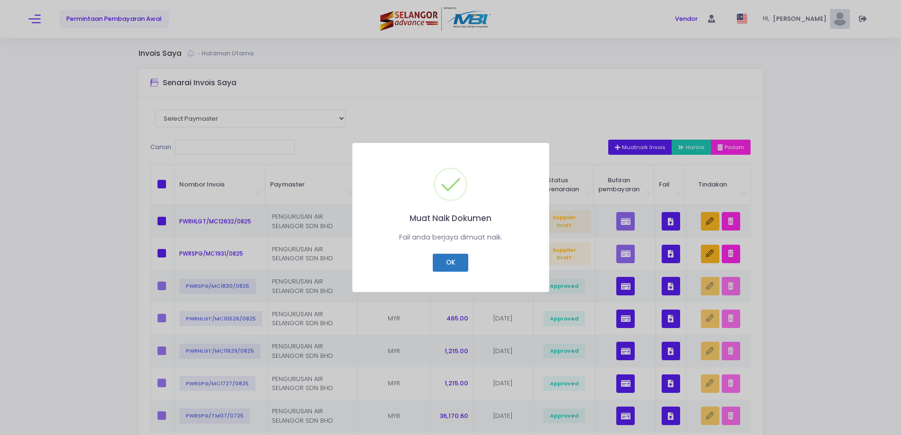
click at [452, 261] on button "OK" at bounding box center [450, 262] width 35 height 18
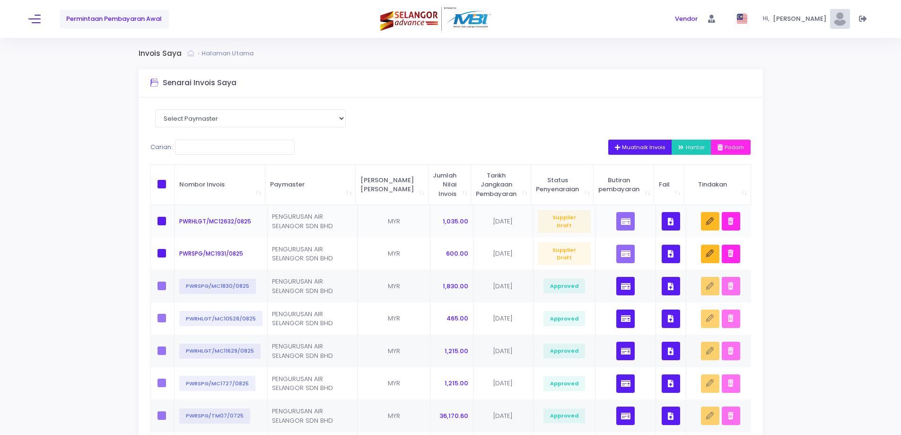
click at [672, 220] on button "button" at bounding box center [671, 221] width 18 height 18
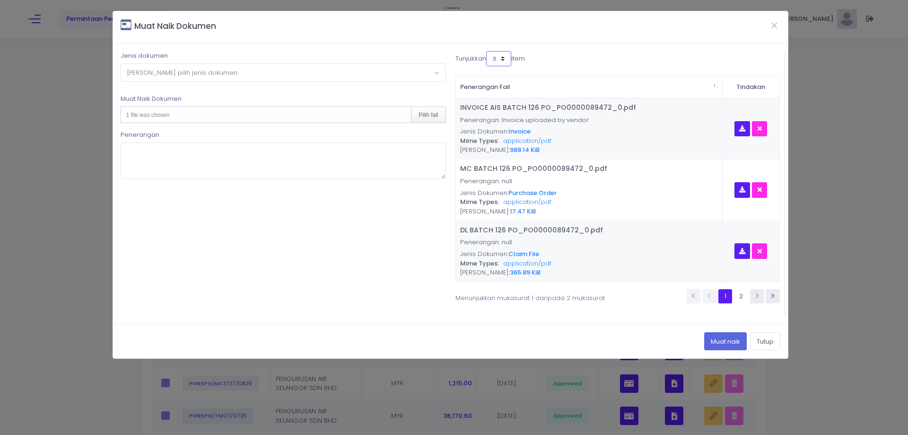
click at [503, 60] on select "3 5 7 10" at bounding box center [498, 58] width 25 height 15
select select "10"
click at [488, 51] on select "3 5 7 10" at bounding box center [498, 58] width 25 height 15
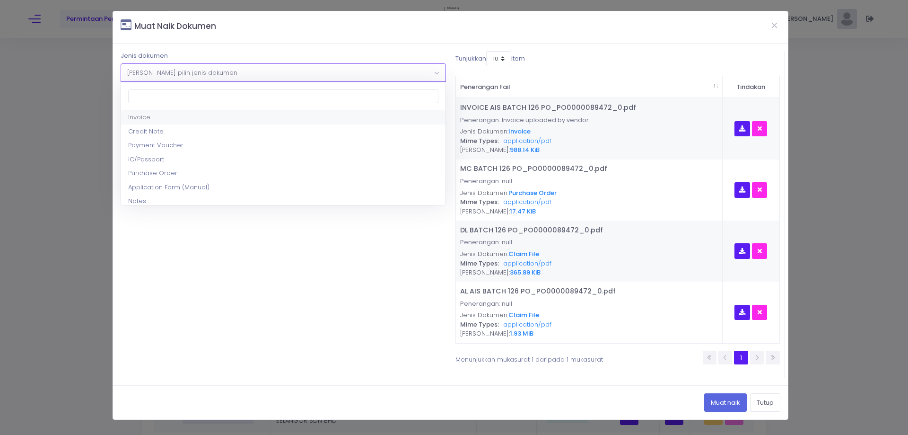
click at [235, 76] on span "Sila pilih jenis dokumen" at bounding box center [283, 72] width 324 height 17
select select "9"
click at [206, 112] on div "1 file was chosen Pilih fail" at bounding box center [283, 114] width 325 height 17
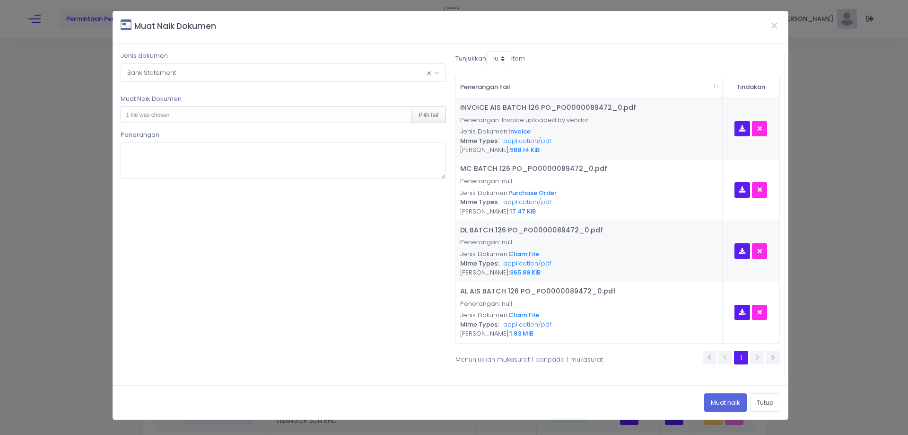
type input "C:\fakepath\BANK STATEMENT BULAN 1 2025.pdf"
click at [717, 405] on button "Muat naik" at bounding box center [725, 402] width 43 height 18
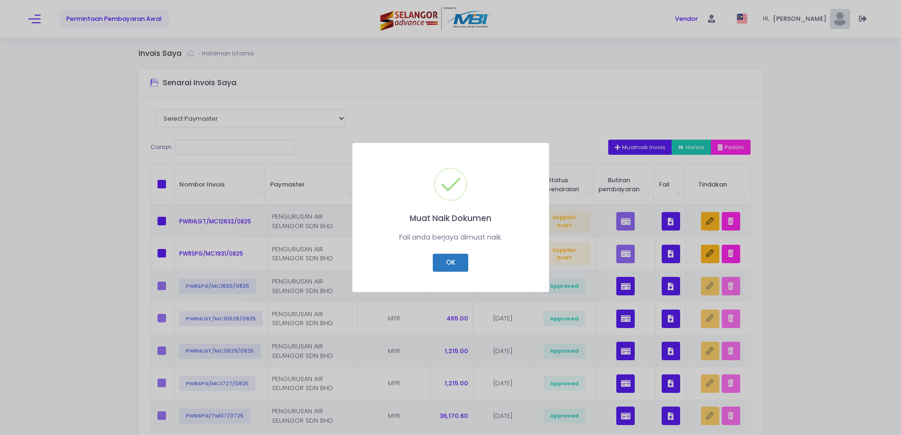
click at [459, 266] on button "OK" at bounding box center [450, 262] width 35 height 18
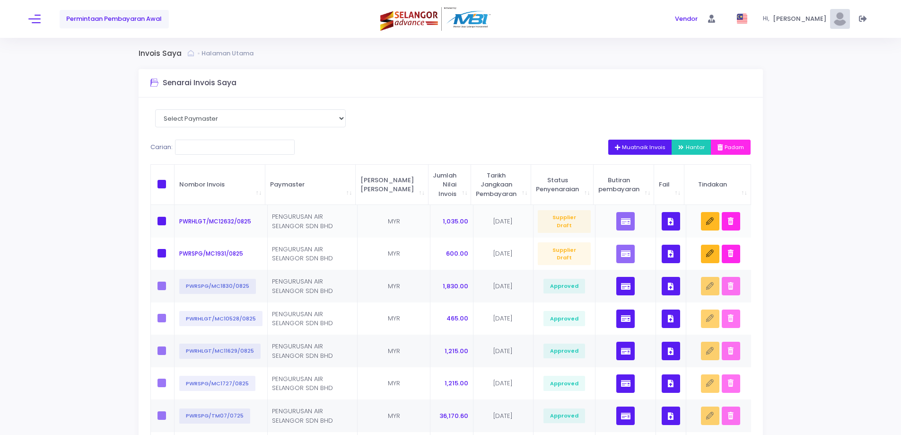
click at [668, 221] on icon "button" at bounding box center [671, 221] width 6 height 0
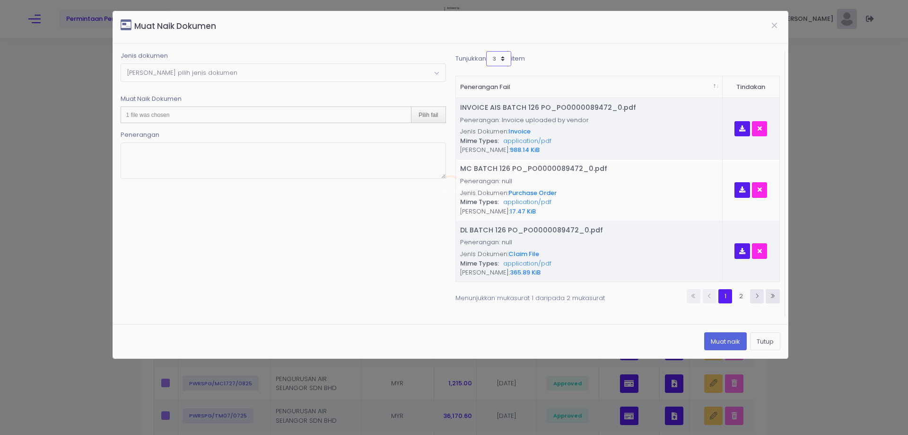
click at [495, 60] on select "3 5 7 10" at bounding box center [498, 58] width 25 height 15
select select "10"
click at [486, 51] on select "3 5 7 10" at bounding box center [498, 58] width 25 height 15
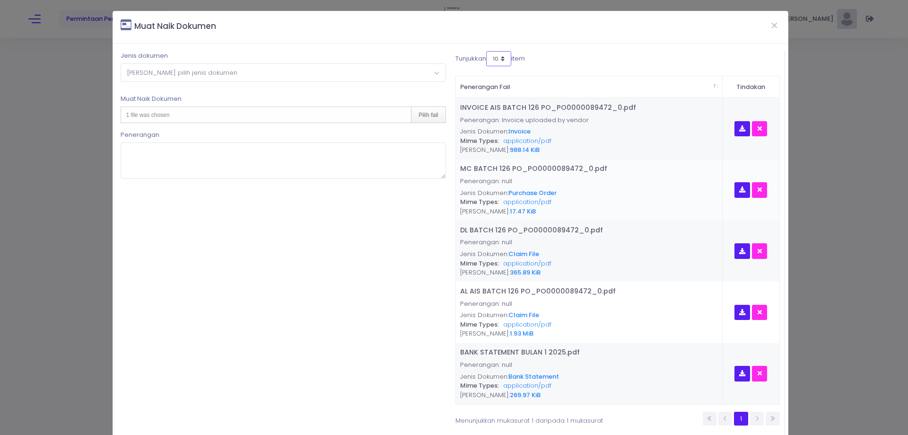
scroll to position [47, 0]
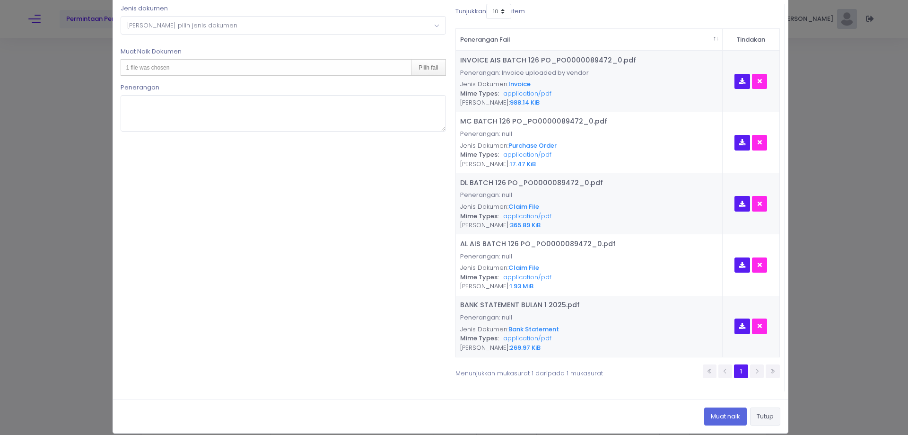
click at [753, 415] on button "Tutup" at bounding box center [765, 416] width 30 height 18
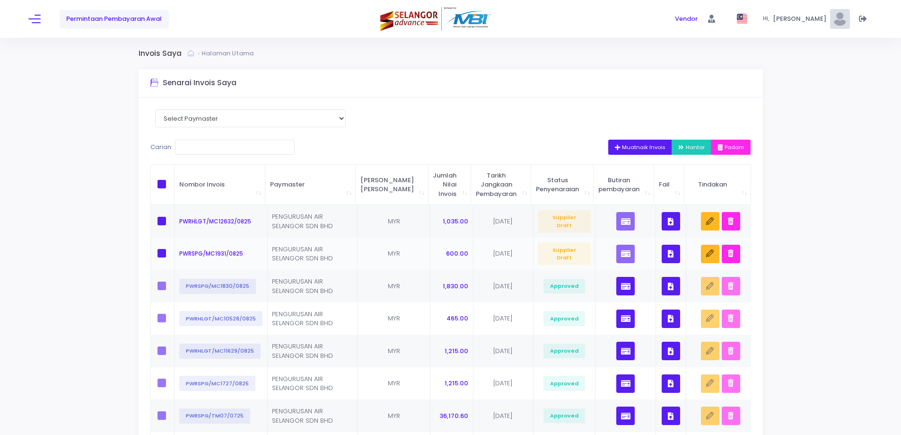
click at [671, 253] on icon "button" at bounding box center [671, 253] width 6 height 0
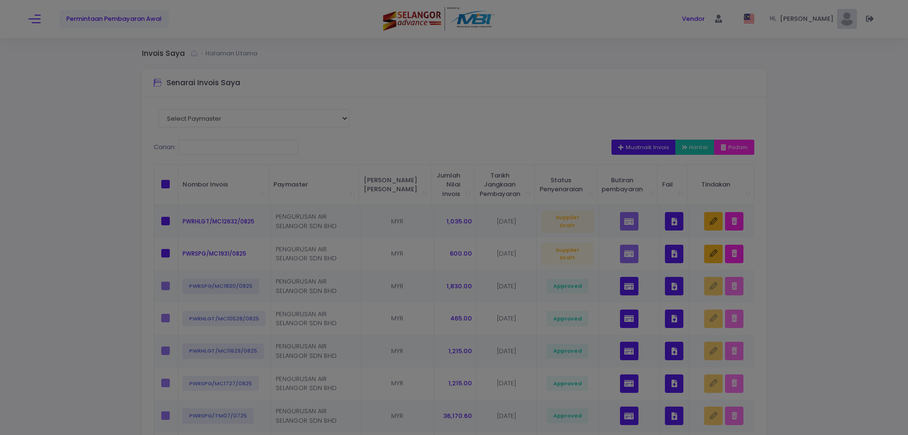
scroll to position [0, 0]
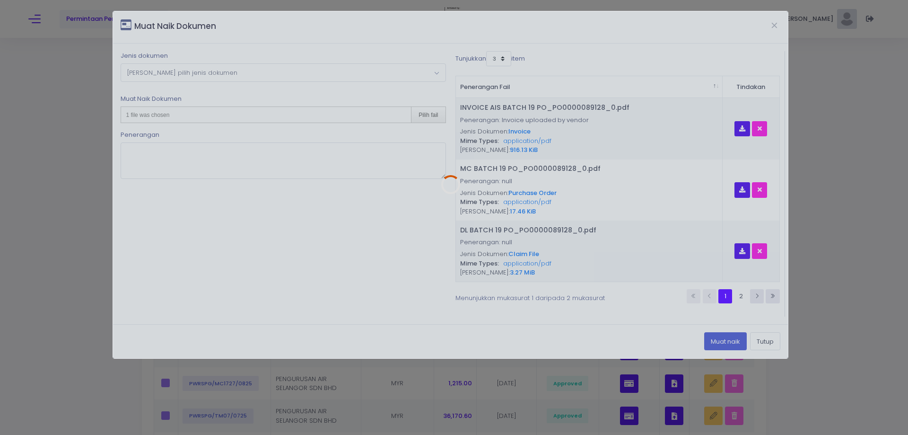
click at [496, 56] on div at bounding box center [450, 184] width 675 height 347
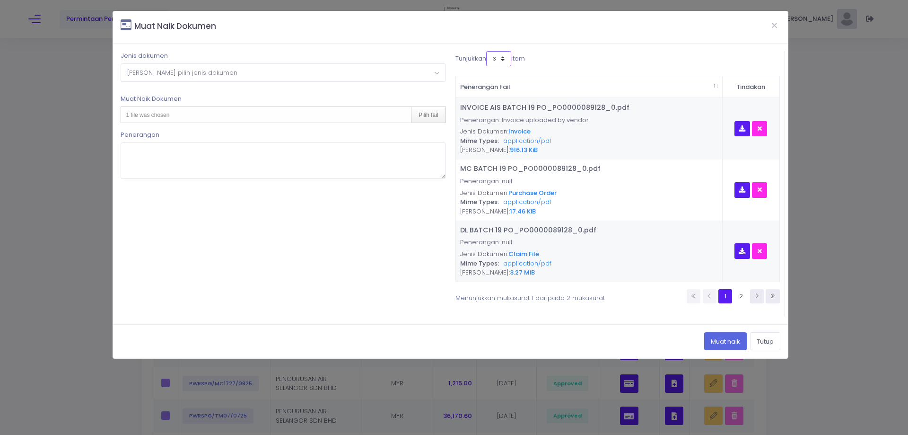
click at [496, 56] on select "3 5 7 10" at bounding box center [498, 58] width 25 height 15
select select "10"
click at [486, 51] on select "3 5 7 10" at bounding box center [498, 58] width 25 height 15
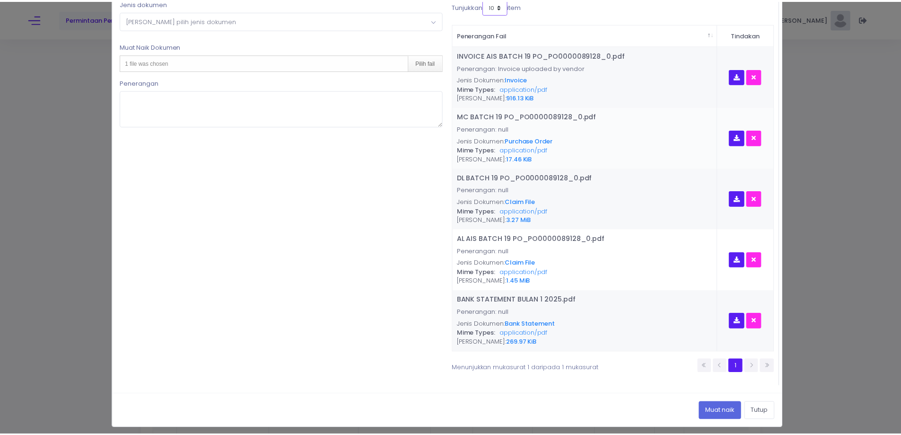
scroll to position [57, 0]
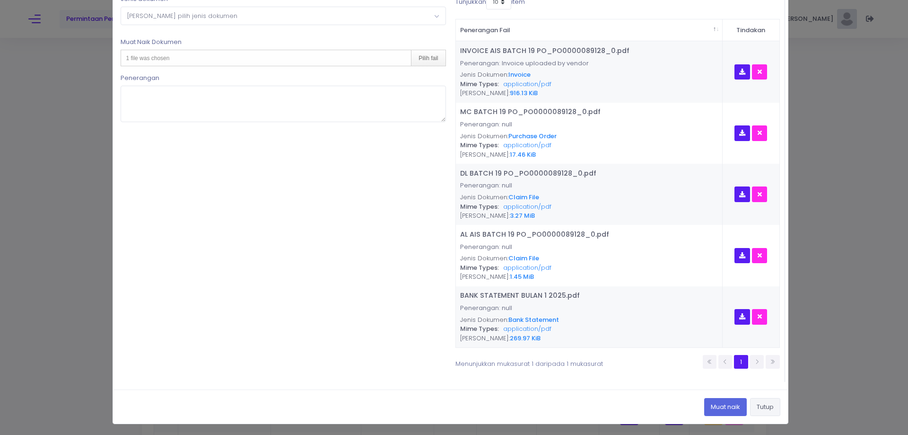
click at [758, 406] on button "Tutup" at bounding box center [765, 407] width 30 height 18
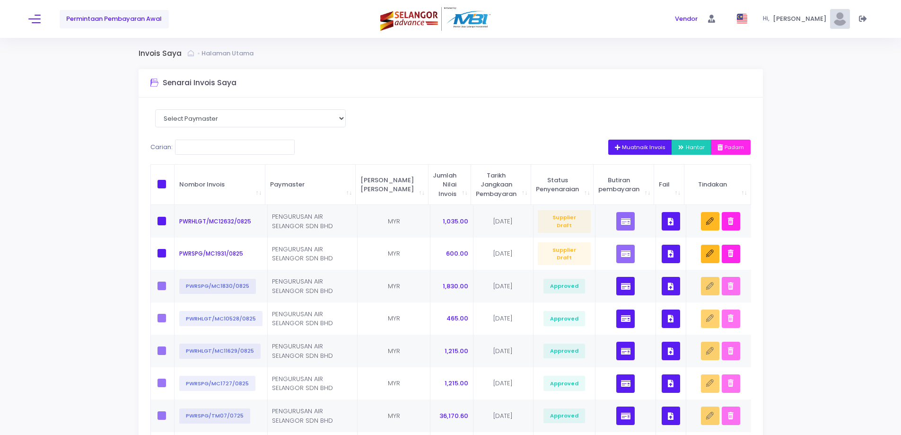
click at [159, 185] on span at bounding box center [161, 184] width 9 height 9
click at [172, 185] on input "checkbox" at bounding box center [175, 183] width 6 height 6
checkbox input "true"
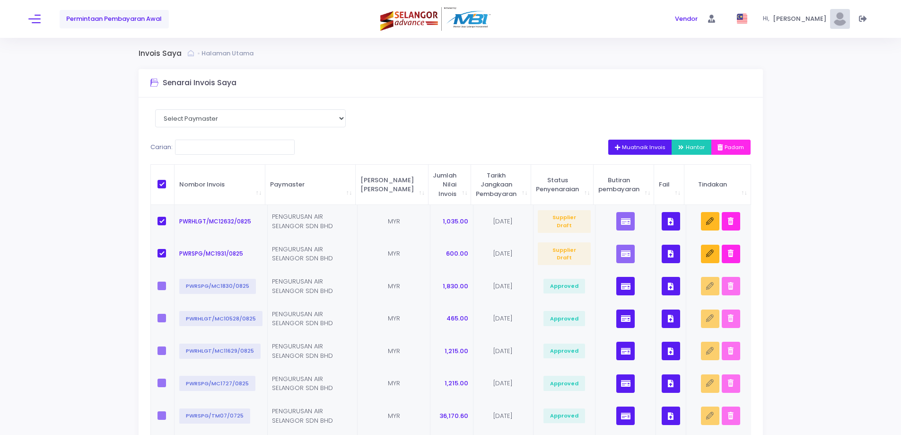
click at [691, 144] on span "Hantar" at bounding box center [691, 147] width 26 height 8
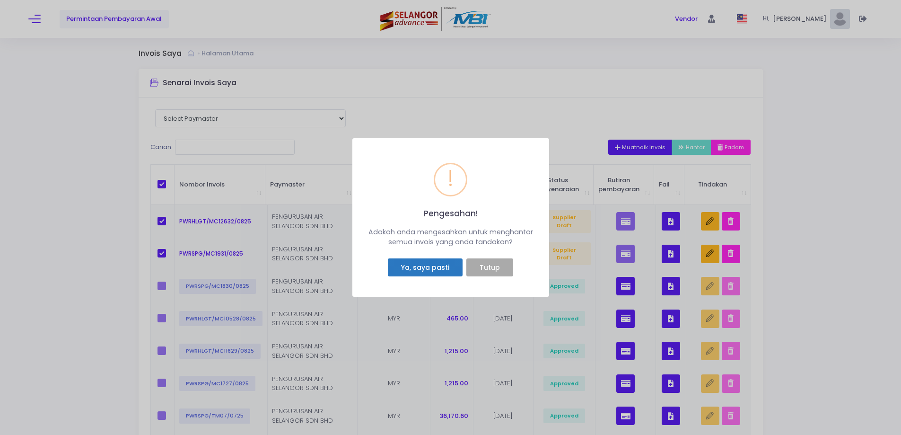
click at [427, 268] on button "Ya, saya pasti" at bounding box center [425, 267] width 74 height 18
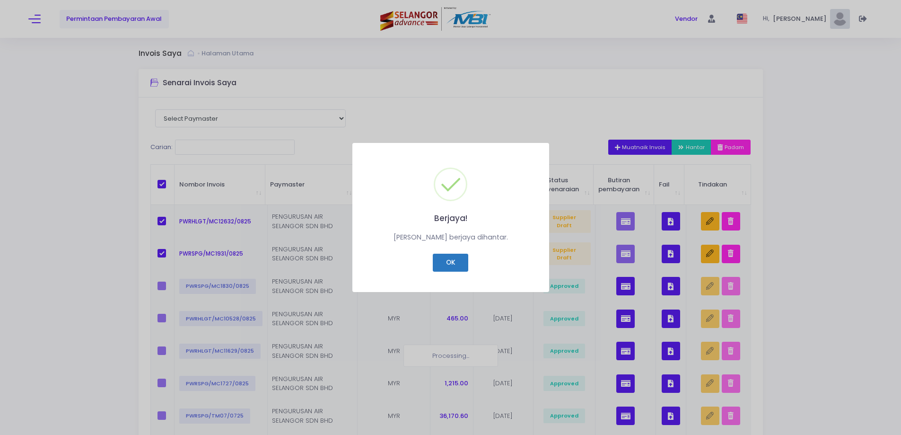
click at [444, 260] on button "OK" at bounding box center [450, 262] width 35 height 18
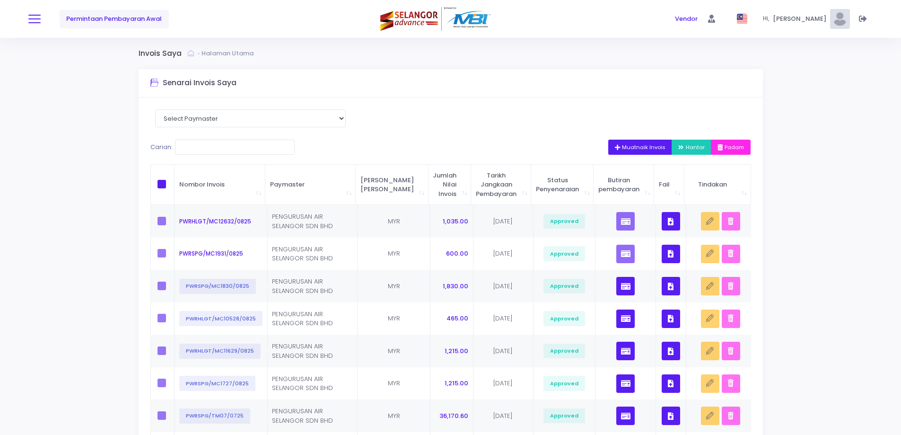
click at [30, 21] on button at bounding box center [34, 19] width 12 height 12
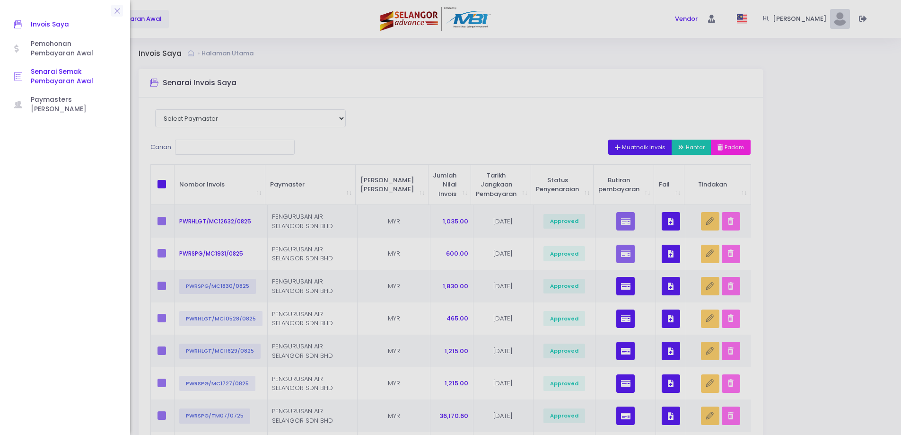
click at [42, 71] on span "Senarai Semak Pembayaran Awal" at bounding box center [73, 76] width 85 height 19
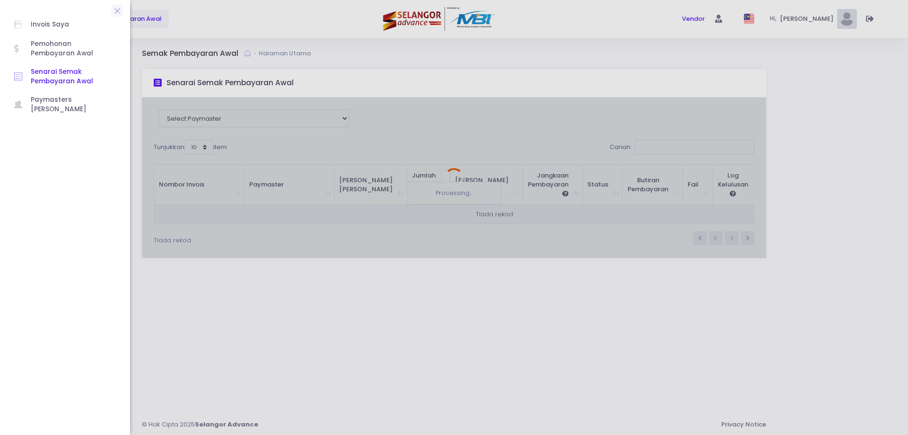
click at [38, 50] on span "Pemohonan Pembayaran Awal" at bounding box center [73, 48] width 85 height 19
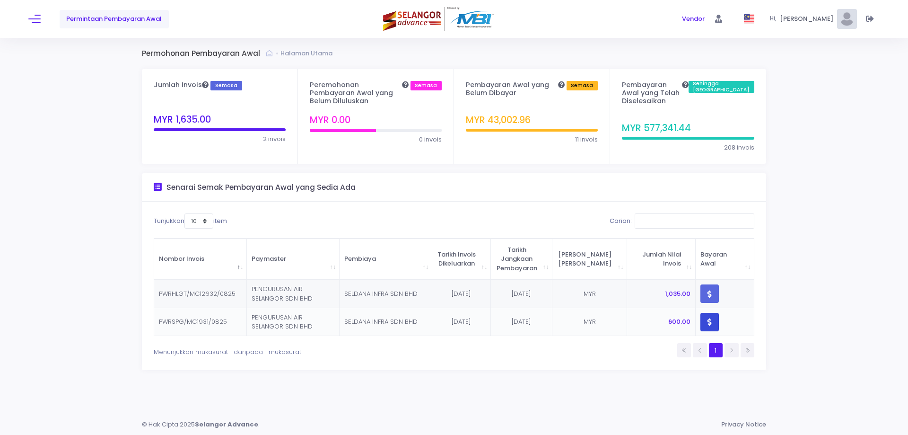
click at [701, 313] on button "button" at bounding box center [709, 322] width 18 height 18
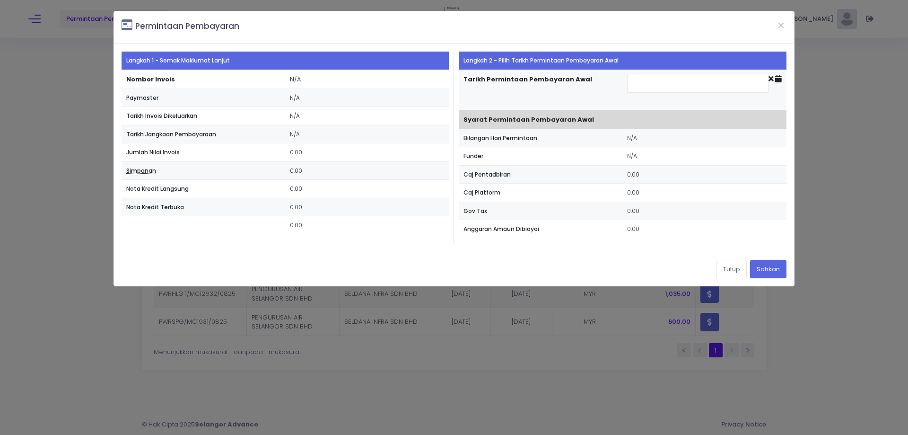
type input "2025-09-01"
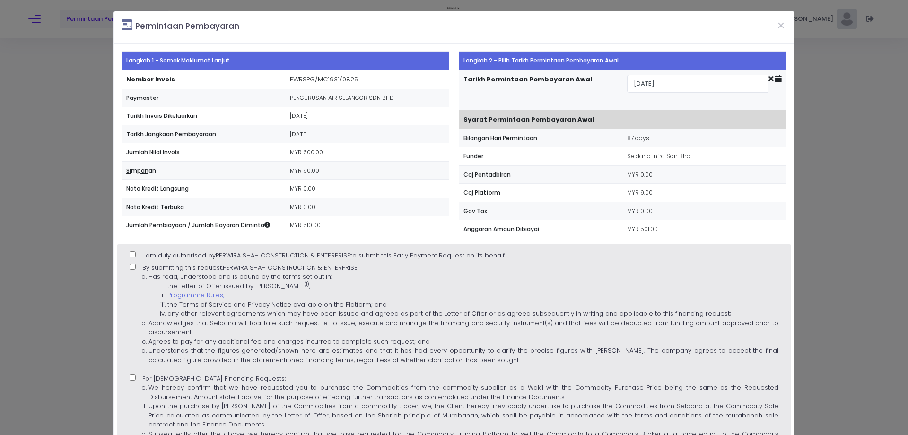
click at [132, 256] on input "I am duly authorised by PERWIRA SHAH CONSTRUCTION & ENTERPRISE to submit this E…" at bounding box center [133, 254] width 6 height 6
checkbox input "true"
click at [132, 268] on input "By submitting this request, PERWIRA SHAH CONSTRUCTION & ENTERPRISE : Has read, …" at bounding box center [133, 266] width 6 height 6
checkbox input "true"
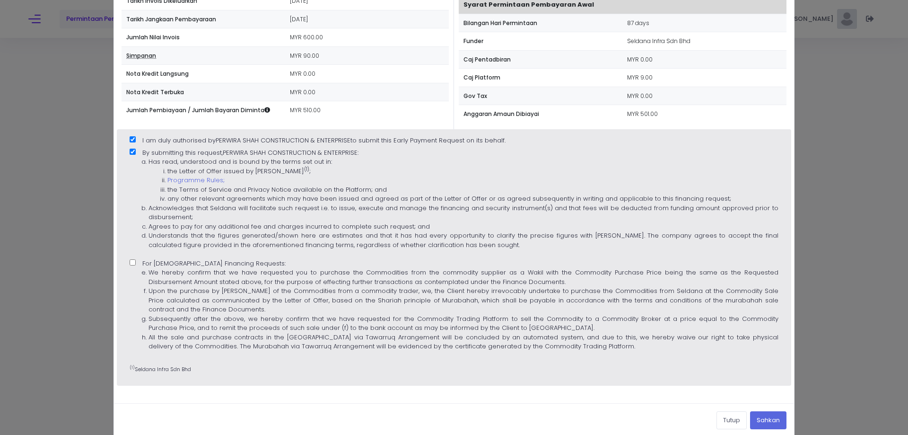
scroll to position [128, 0]
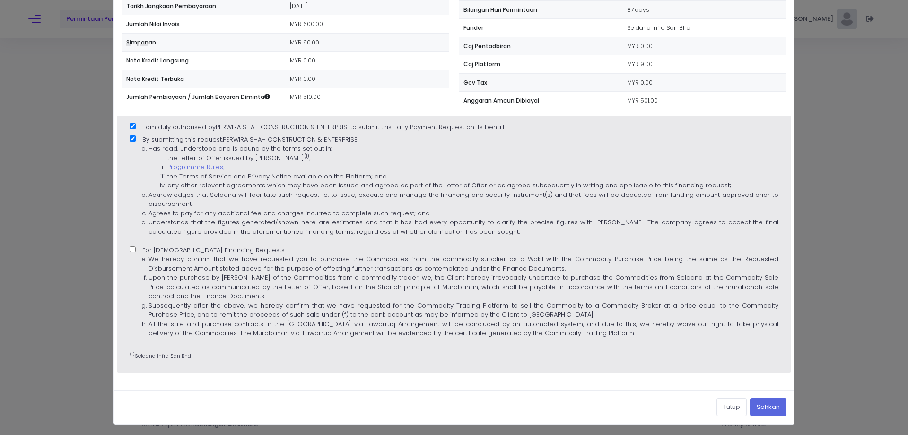
click at [131, 247] on input "For Islamic Financing Requests: We hereby confirm that we have requested you to…" at bounding box center [133, 249] width 6 height 6
checkbox input "true"
click at [766, 408] on button "Sahkan" at bounding box center [768, 407] width 36 height 18
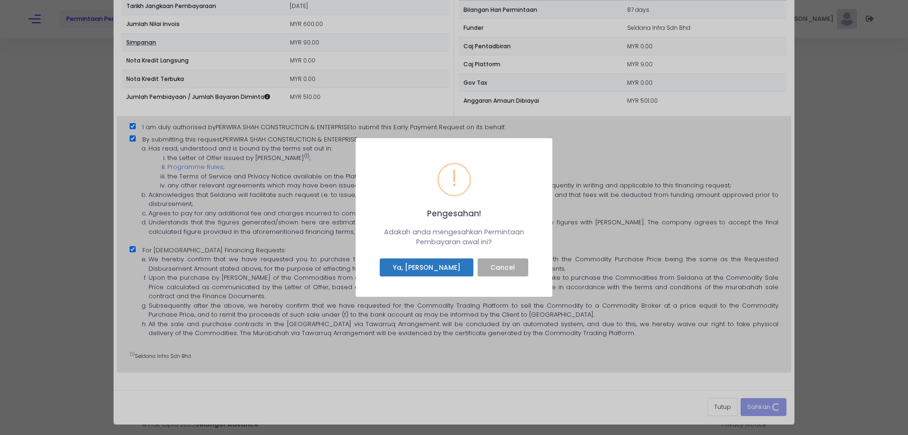
click at [441, 266] on button "Ya, Saya sahkan" at bounding box center [427, 267] width 94 height 18
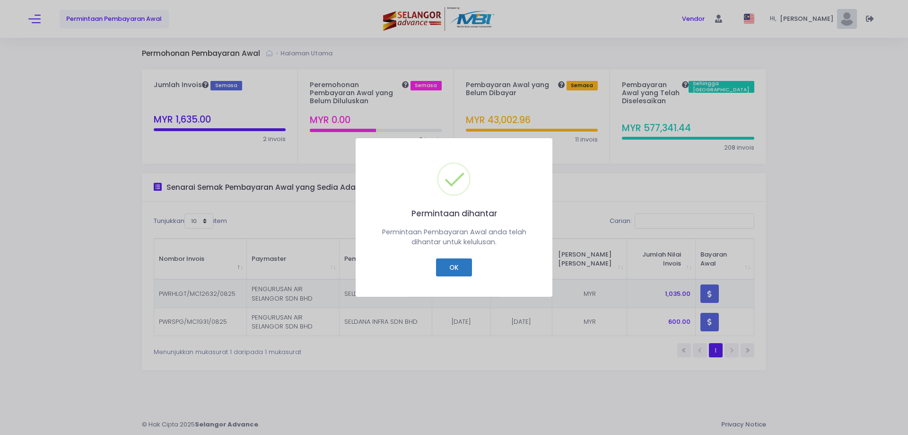
click at [449, 265] on button "OK" at bounding box center [453, 267] width 35 height 18
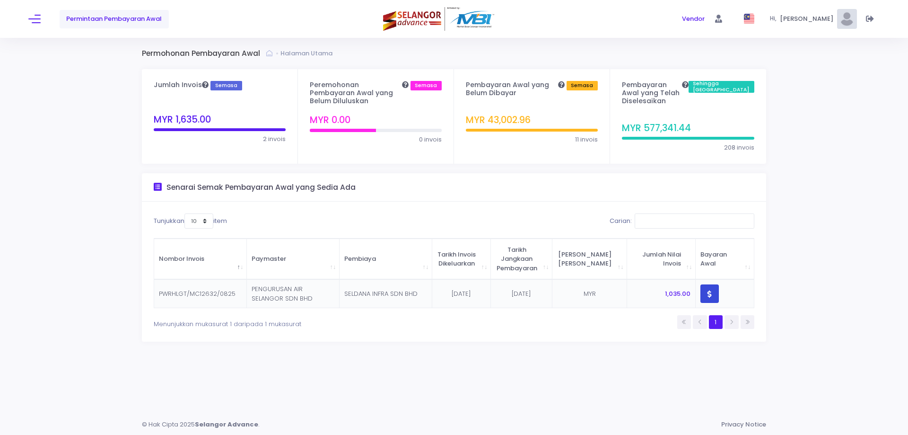
click at [704, 284] on button "button" at bounding box center [709, 293] width 18 height 18
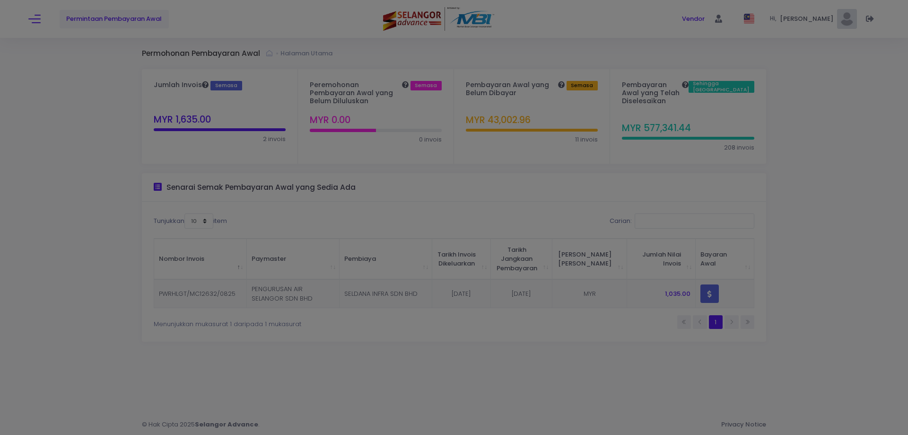
scroll to position [0, 0]
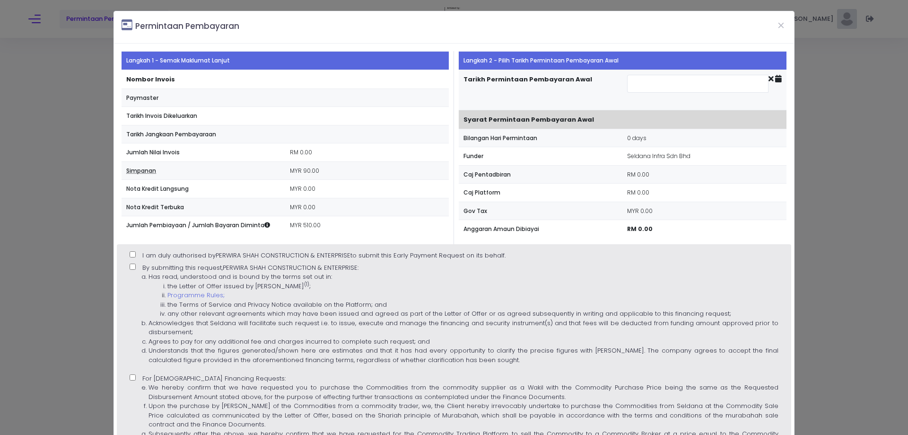
type input "2025-08-29"
drag, startPoint x: 133, startPoint y: 255, endPoint x: 127, endPoint y: 260, distance: 7.8
click at [133, 255] on input "I am duly authorised by PERWIRA SHAH CONSTRUCTION & ENTERPRISE to submit this E…" at bounding box center [133, 254] width 6 height 6
checkbox input "true"
click at [131, 268] on input "By submitting this request, PERWIRA SHAH CONSTRUCTION & ENTERPRISE : Has read, …" at bounding box center [133, 266] width 6 height 6
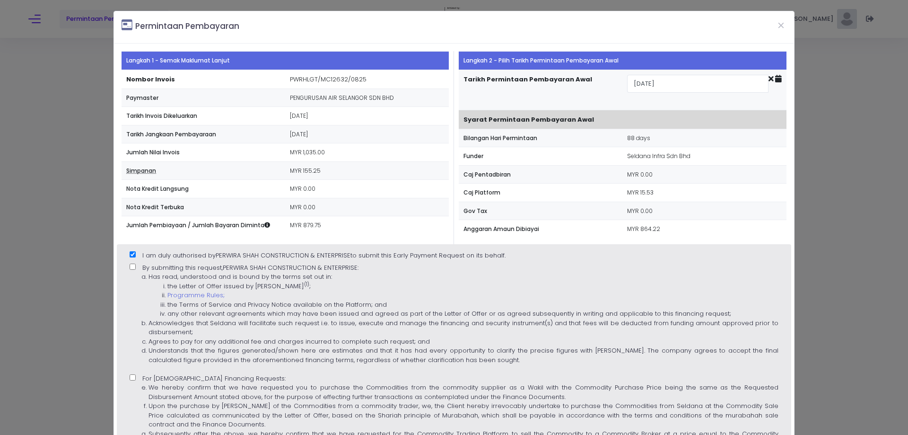
checkbox input "true"
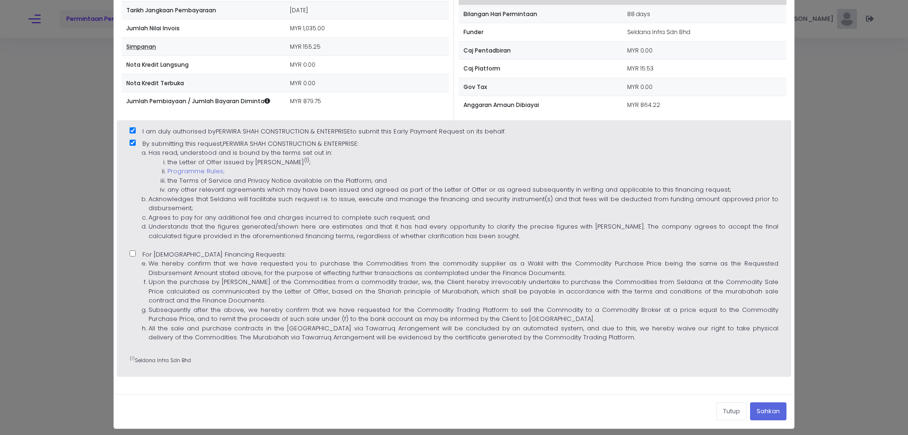
scroll to position [128, 0]
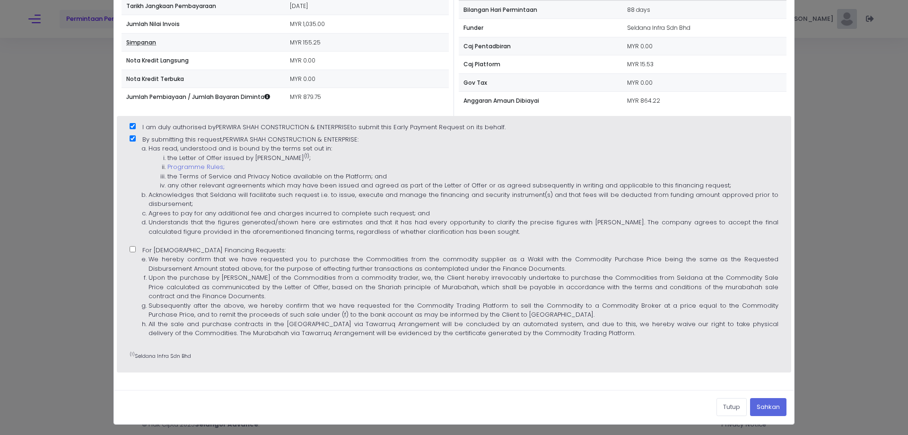
click at [132, 248] on input "For Islamic Financing Requests: We hereby confirm that we have requested you to…" at bounding box center [133, 249] width 6 height 6
checkbox input "true"
click at [774, 411] on button "Sahkan" at bounding box center [768, 407] width 36 height 18
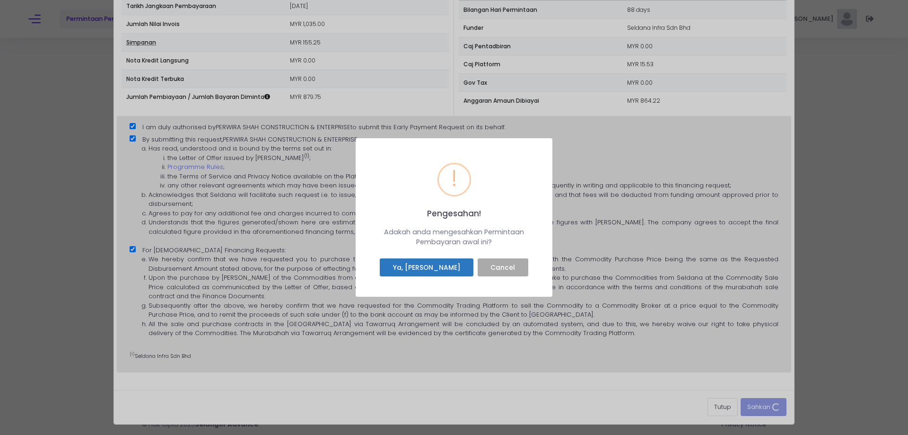
click at [429, 274] on button "Ya, Saya sahkan" at bounding box center [427, 267] width 94 height 18
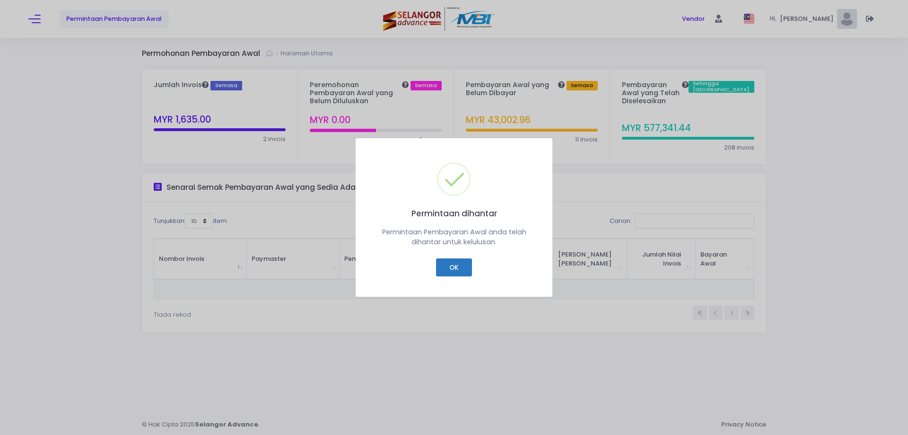
click at [456, 266] on button "OK" at bounding box center [453, 267] width 35 height 18
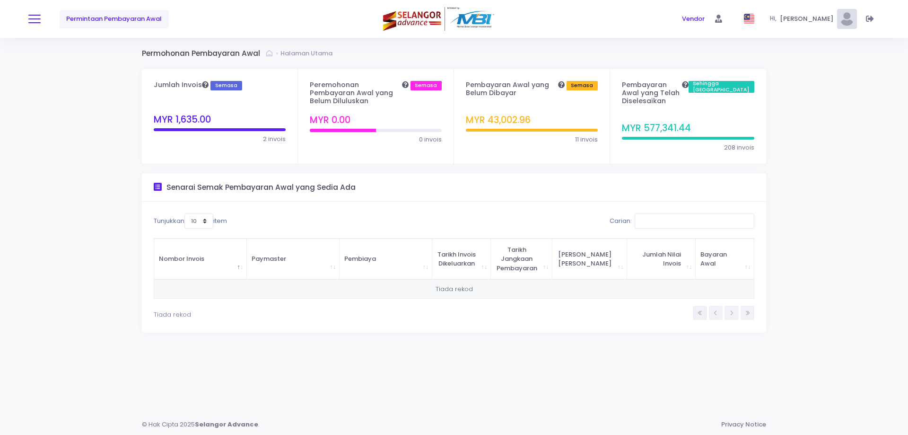
click at [37, 22] on button at bounding box center [34, 19] width 12 height 12
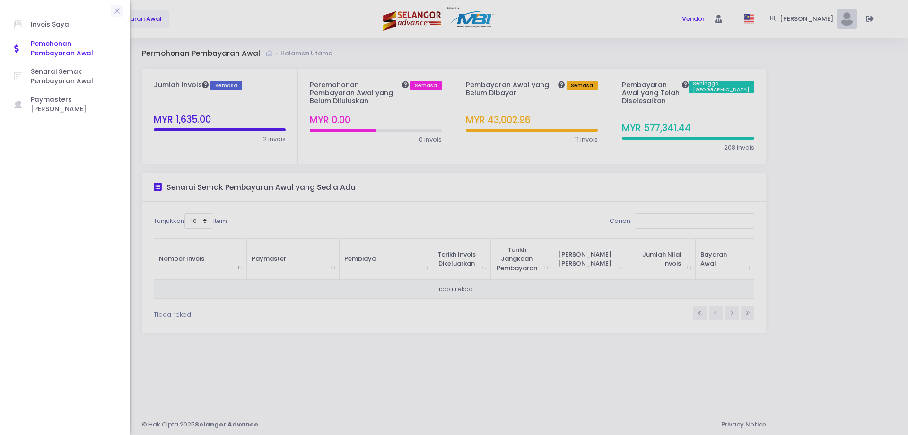
click at [37, 46] on span "Pemohonan Pembayaran Awal" at bounding box center [73, 48] width 85 height 19
click at [40, 85] on span "Senarai Semak Pembayaran Awal" at bounding box center [73, 76] width 85 height 19
